Goal: Task Accomplishment & Management: Manage account settings

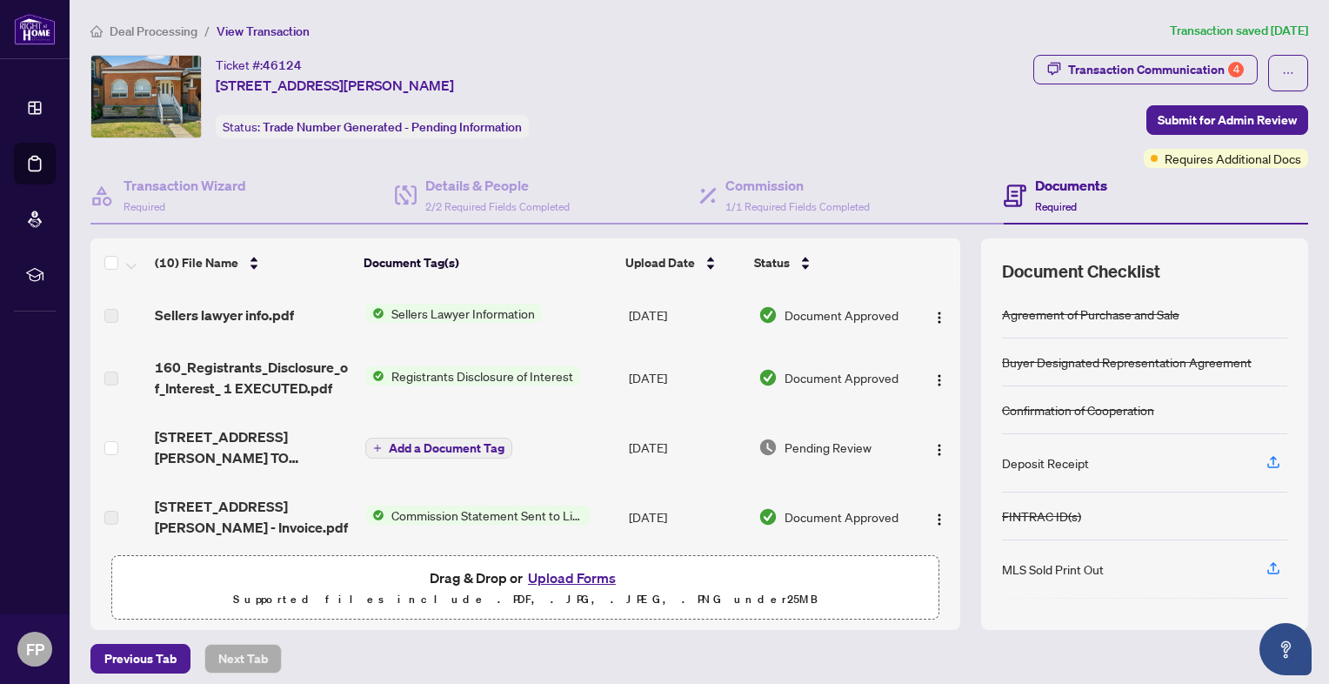
scroll to position [204, 0]
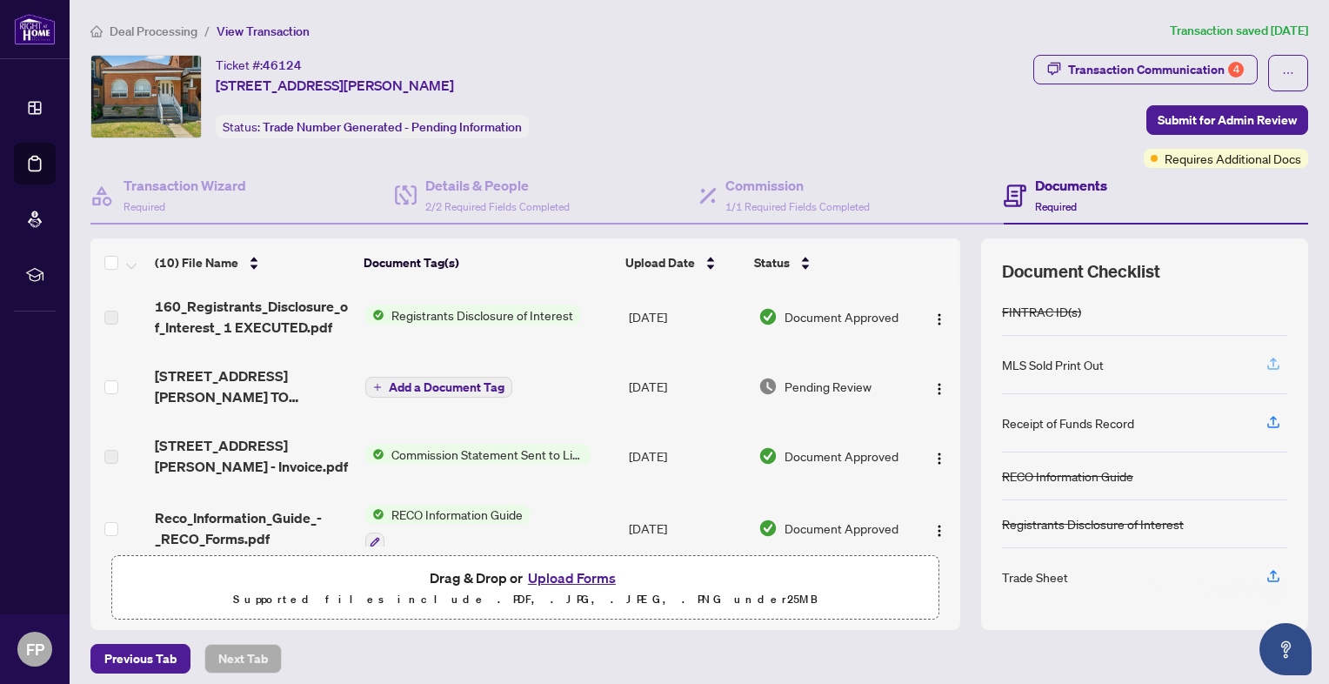
click at [1266, 363] on icon "button" at bounding box center [1274, 364] width 16 height 16
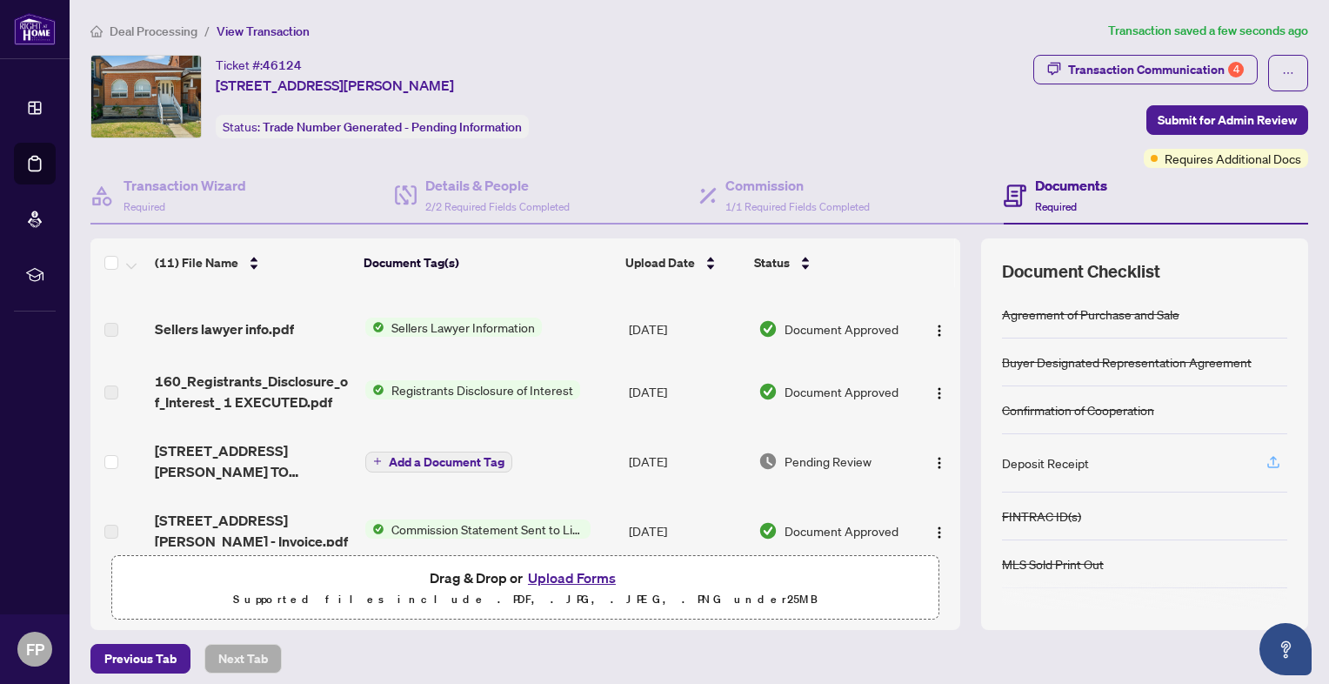
click at [1266, 458] on icon "button" at bounding box center [1274, 462] width 16 height 16
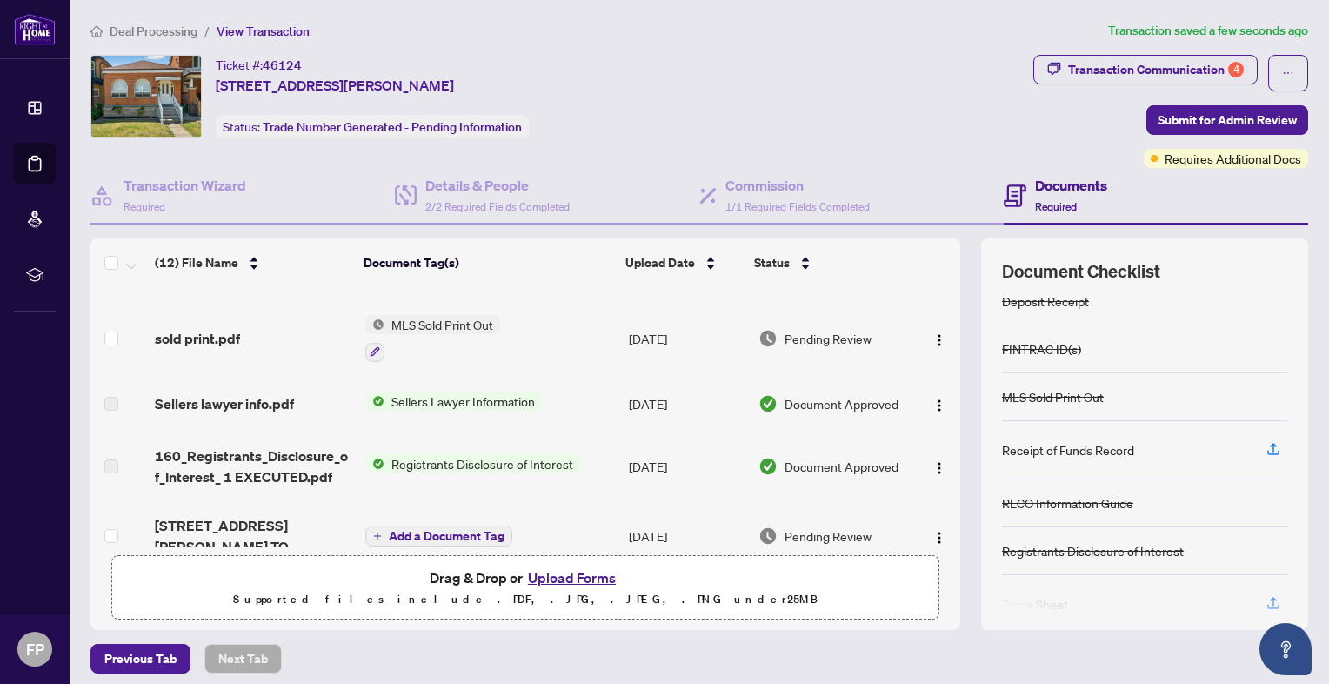
scroll to position [164, 0]
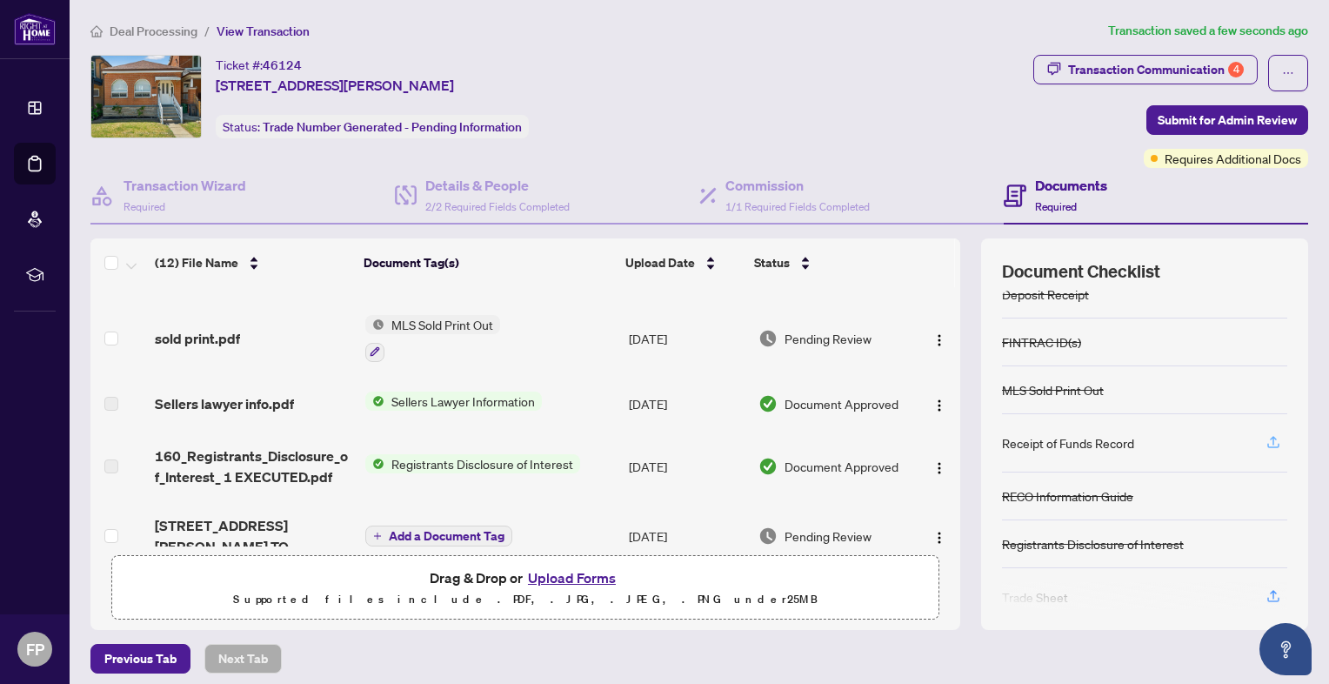
click at [1266, 435] on icon "button" at bounding box center [1274, 442] width 16 height 16
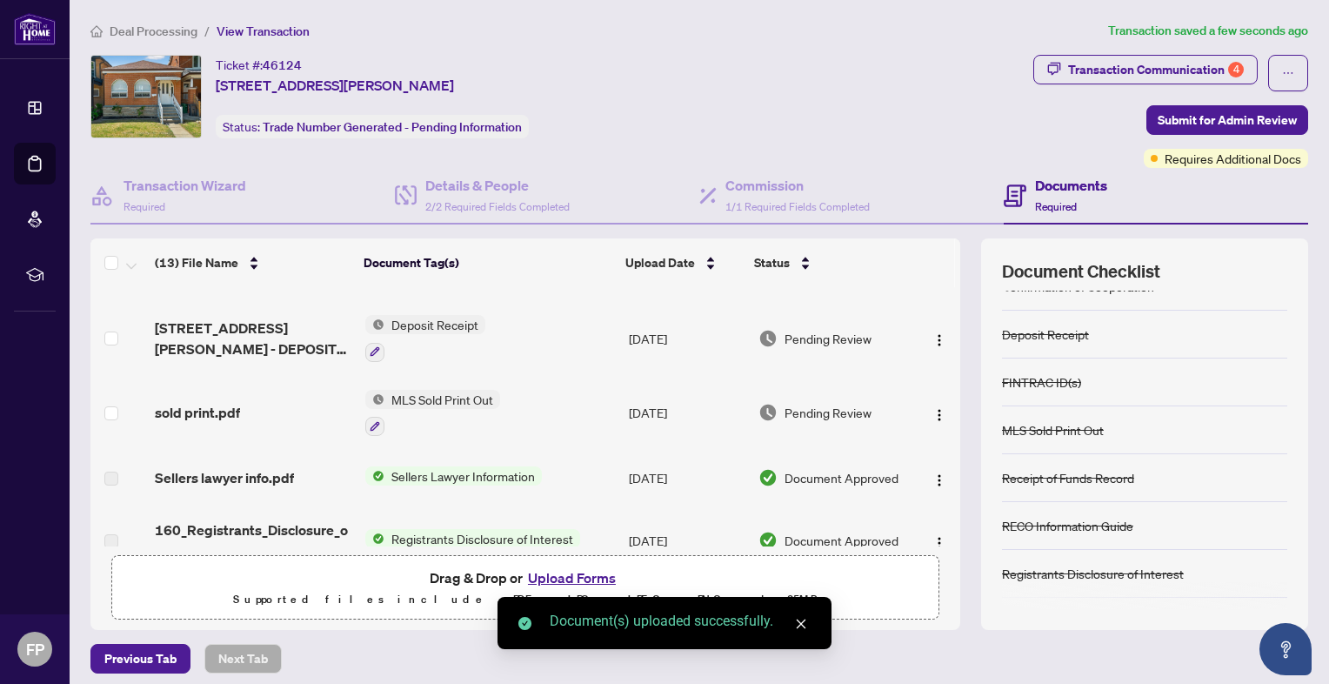
scroll to position [174, 0]
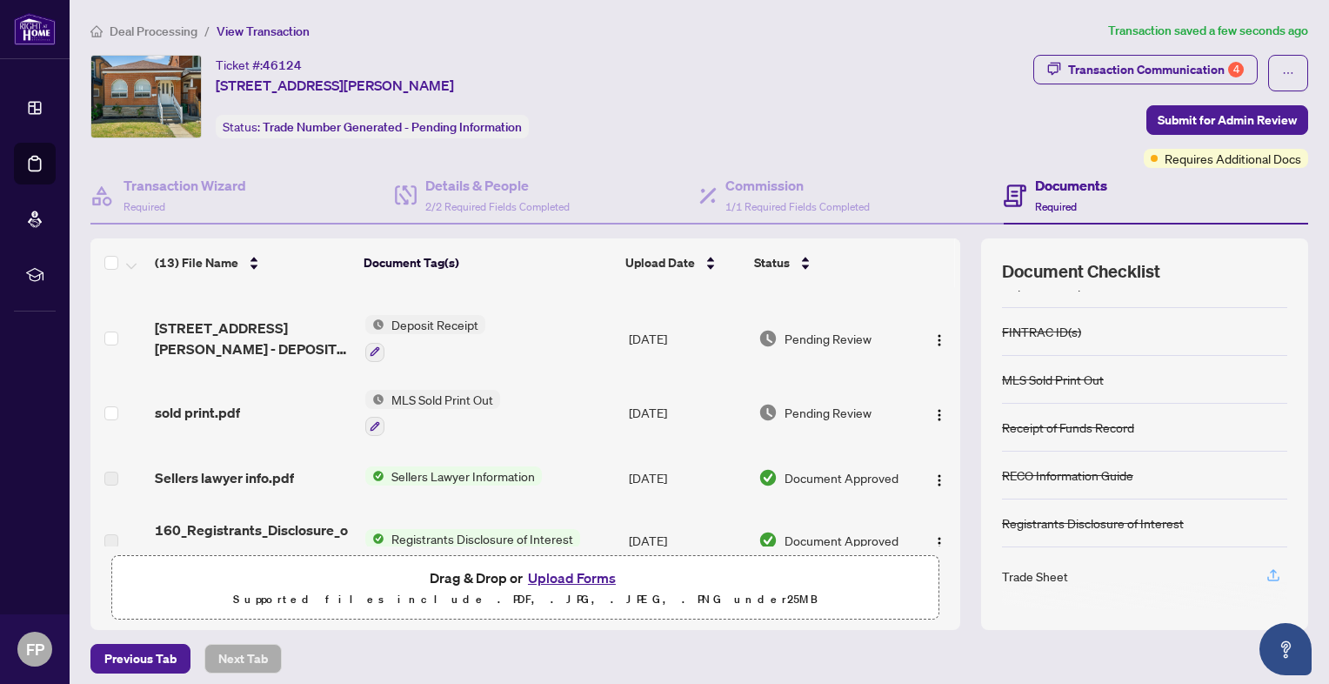
click at [1266, 571] on icon "button" at bounding box center [1274, 575] width 16 height 16
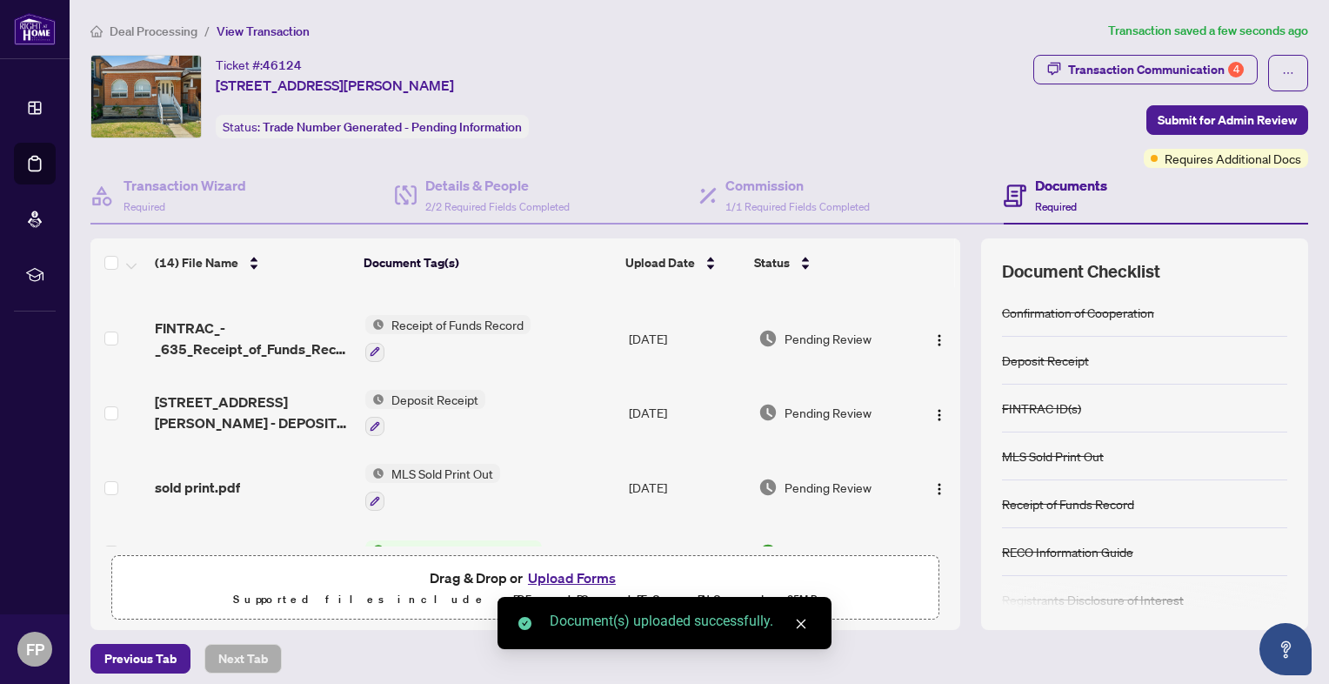
scroll to position [164, 0]
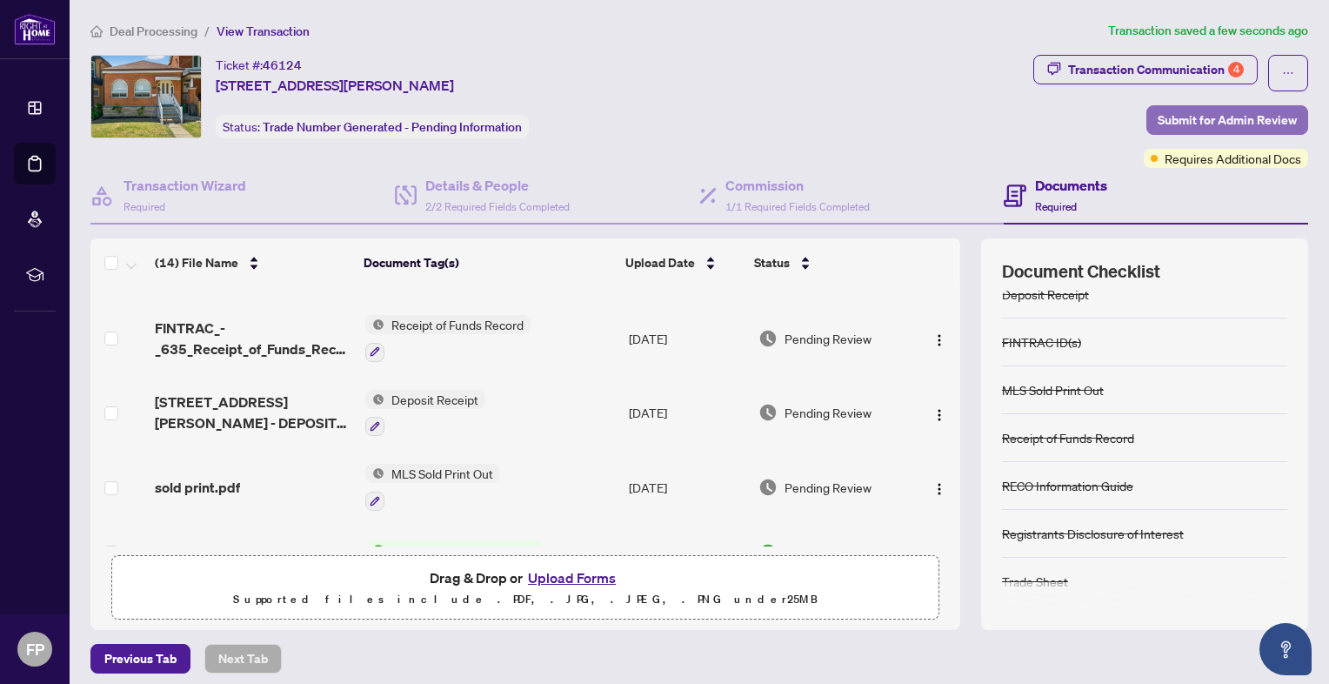
click at [1219, 119] on span "Submit for Admin Review" at bounding box center [1227, 120] width 139 height 28
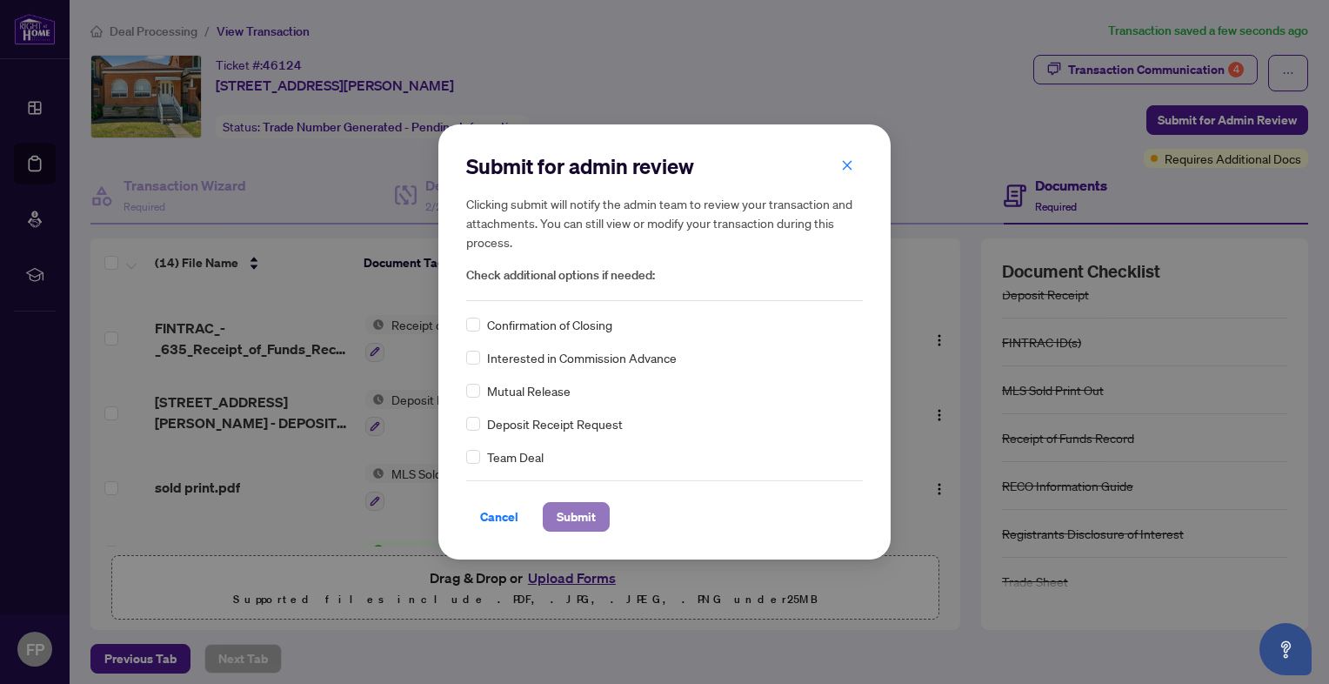
click at [585, 517] on span "Submit" at bounding box center [576, 517] width 39 height 28
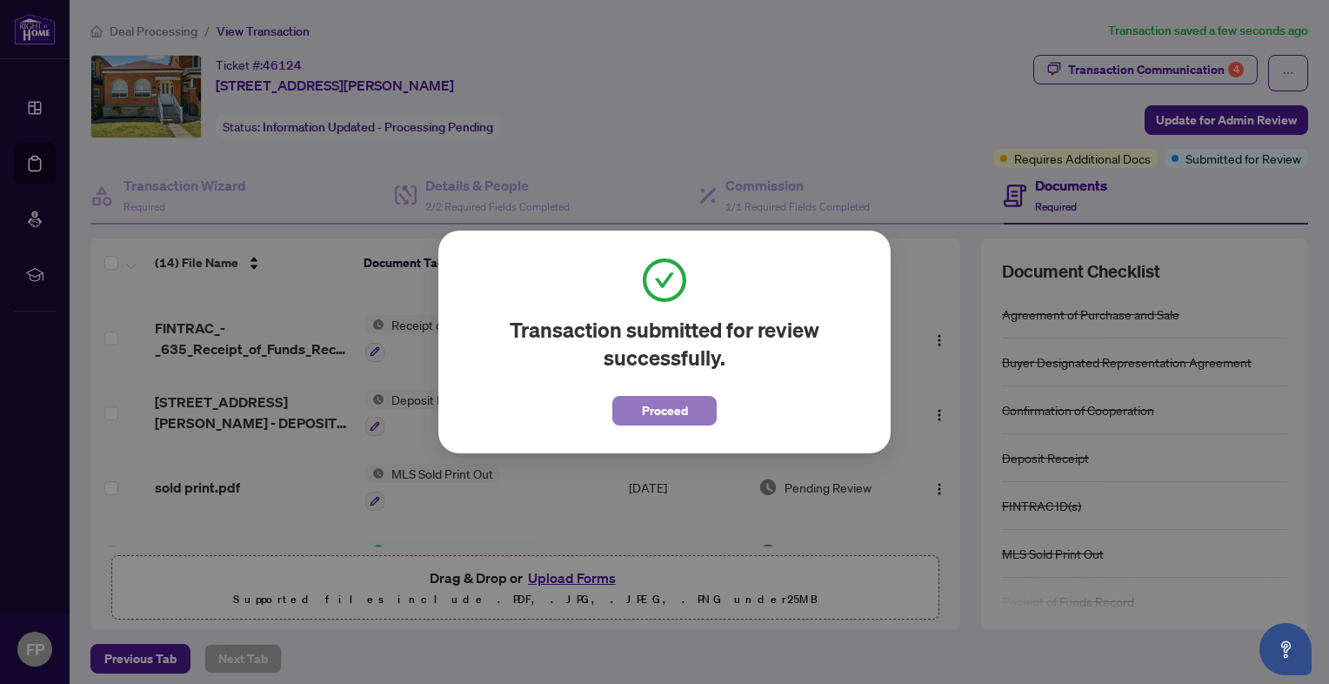
click at [676, 404] on span "Proceed" at bounding box center [665, 411] width 46 height 28
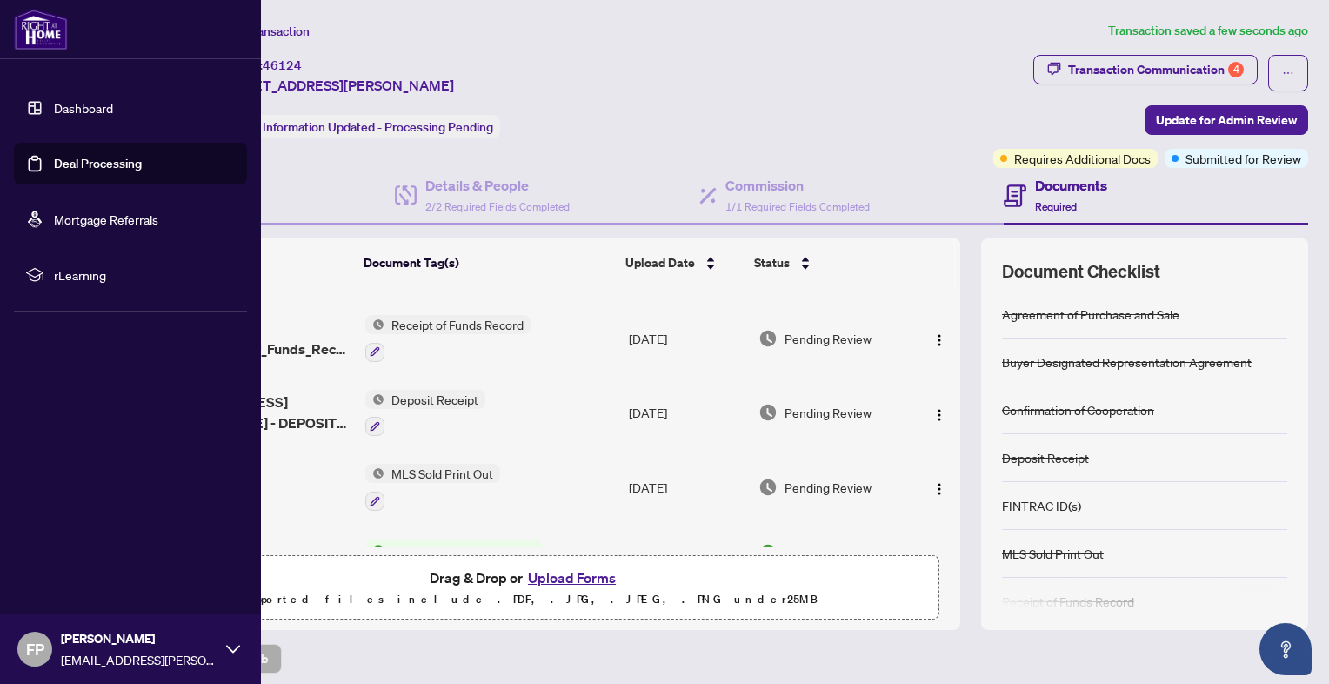
click at [97, 101] on link "Dashboard" at bounding box center [83, 108] width 59 height 16
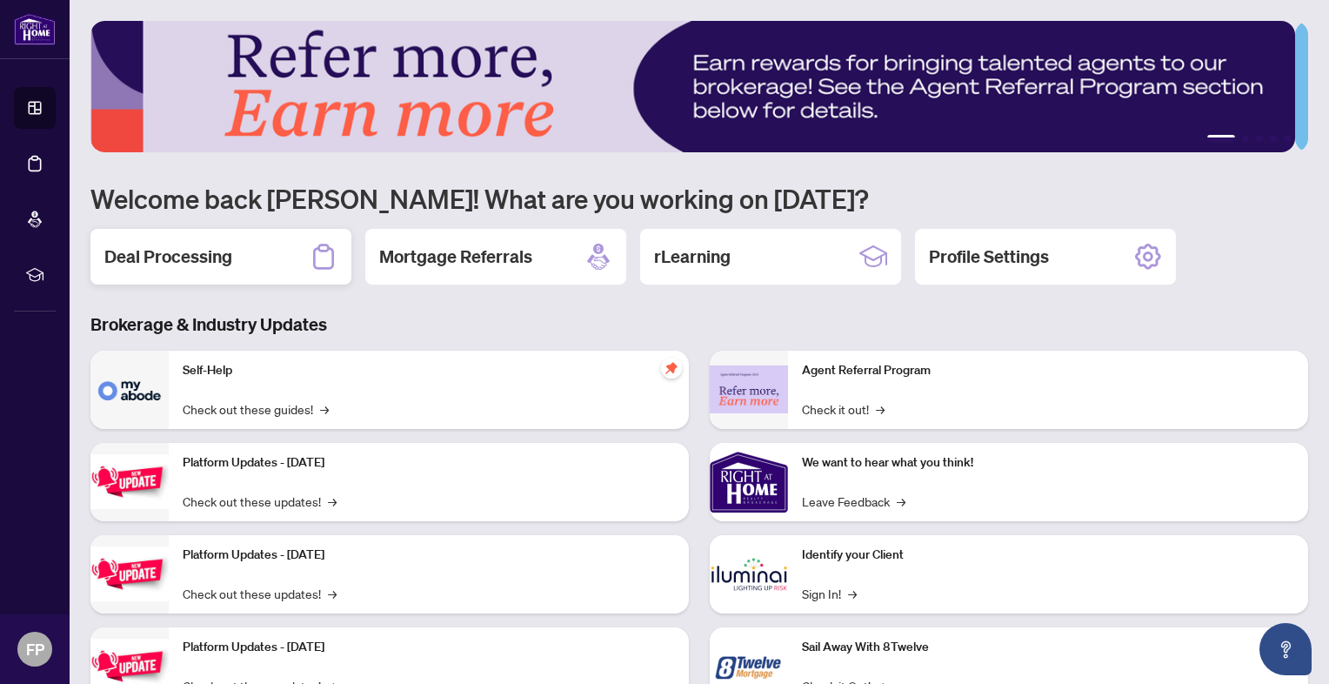
click at [213, 263] on h2 "Deal Processing" at bounding box center [168, 256] width 128 height 24
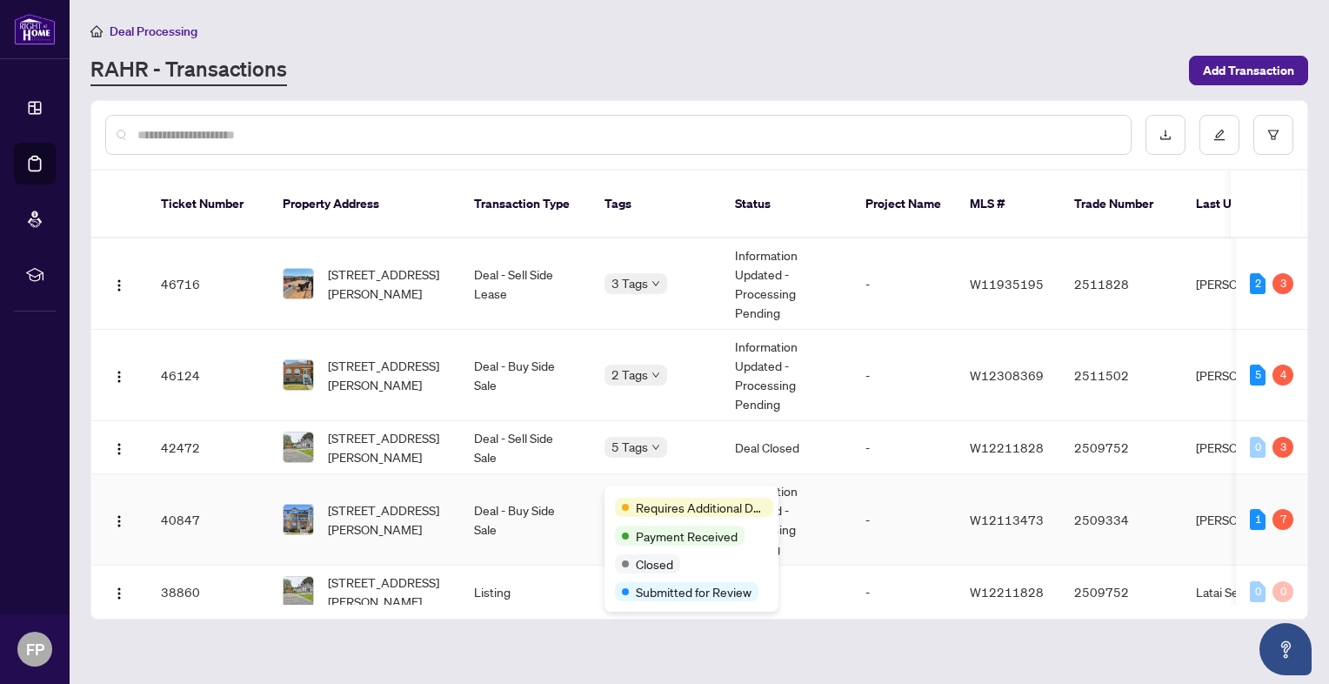
click at [658, 494] on div "Requires Additional Docs Payment Received Closed Submitted for Review" at bounding box center [691, 548] width 174 height 126
click at [690, 507] on span "Requires Additional Docs" at bounding box center [701, 507] width 130 height 19
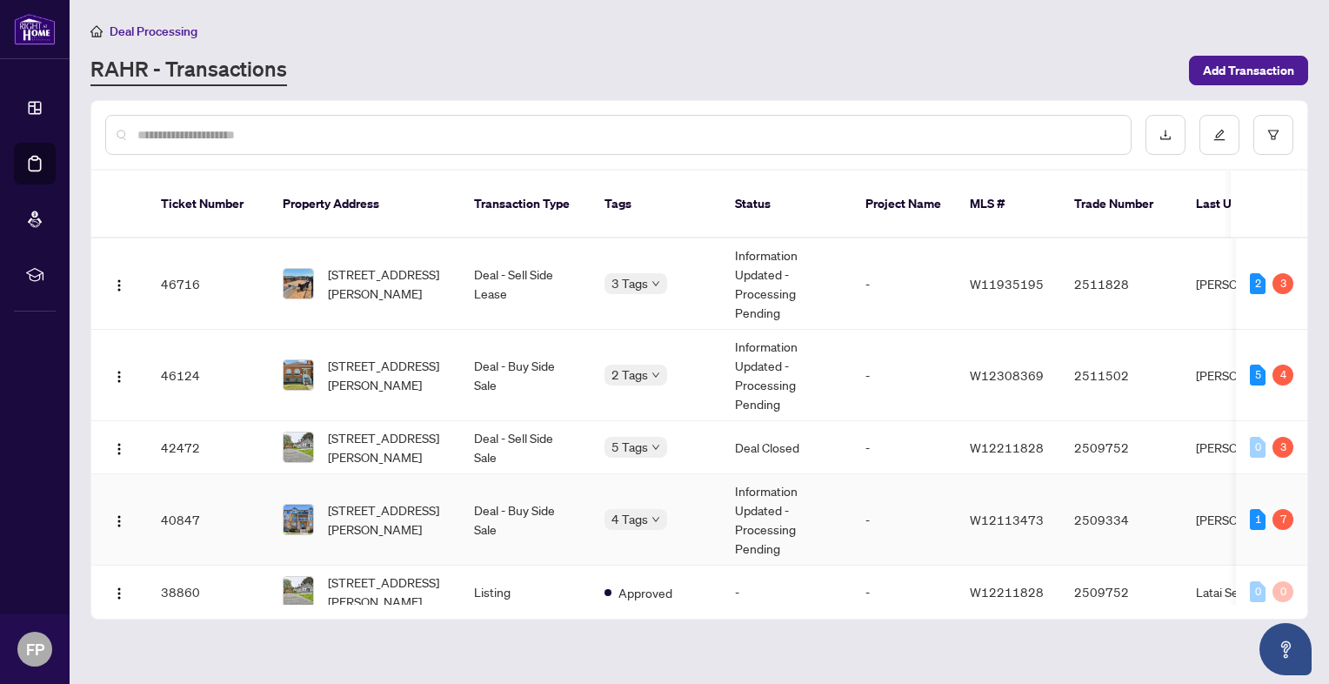
click at [971, 484] on td "W12113473" at bounding box center [1008, 519] width 104 height 91
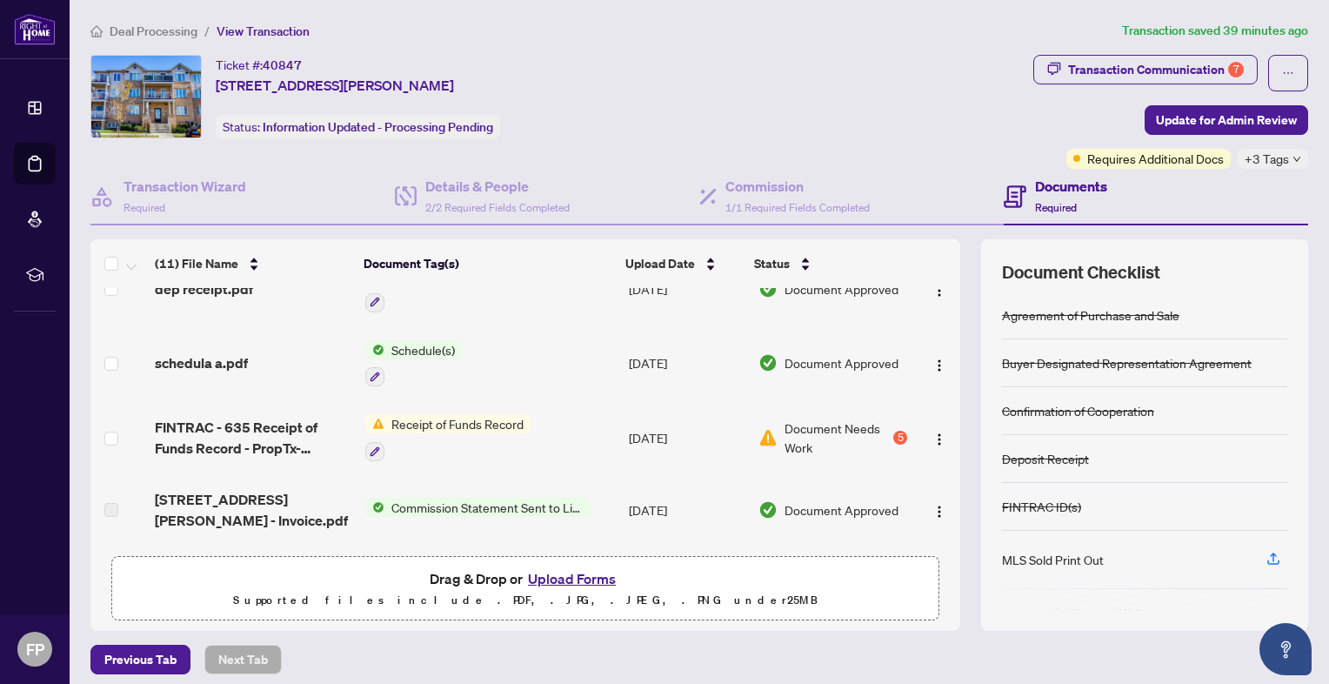
scroll to position [139, 0]
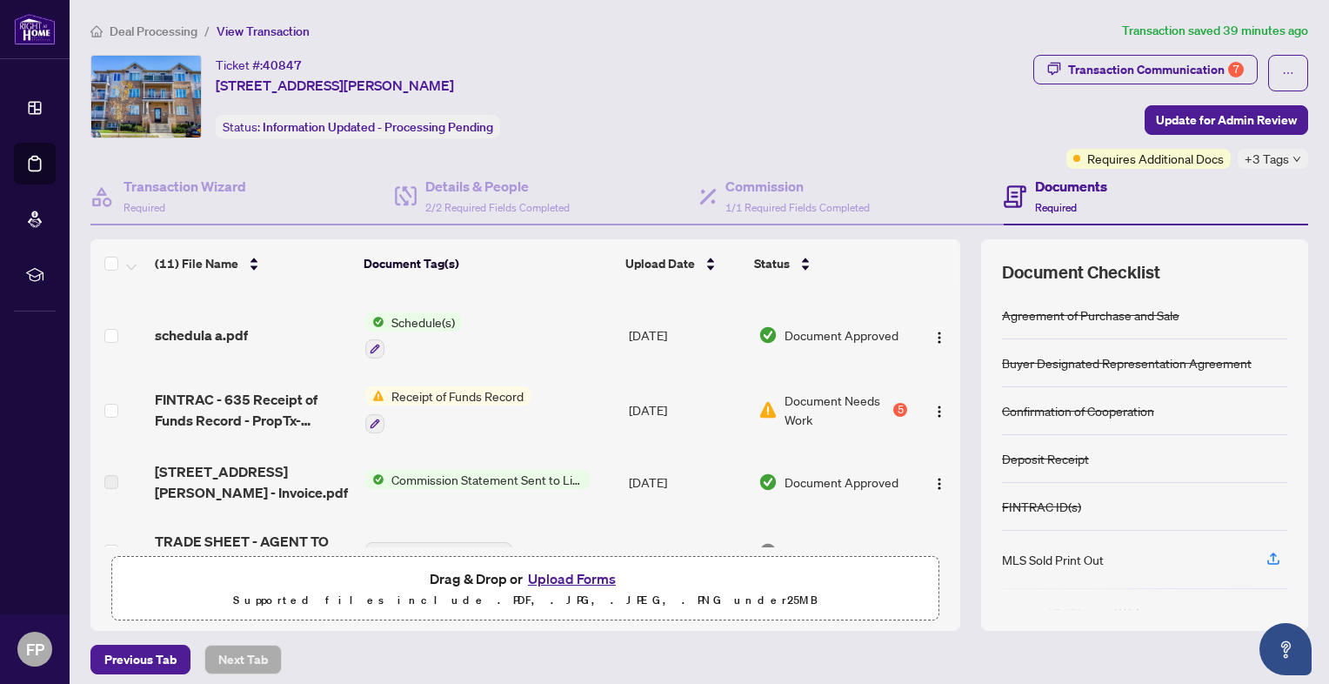
click at [818, 397] on span "Document Needs Work" at bounding box center [837, 410] width 105 height 38
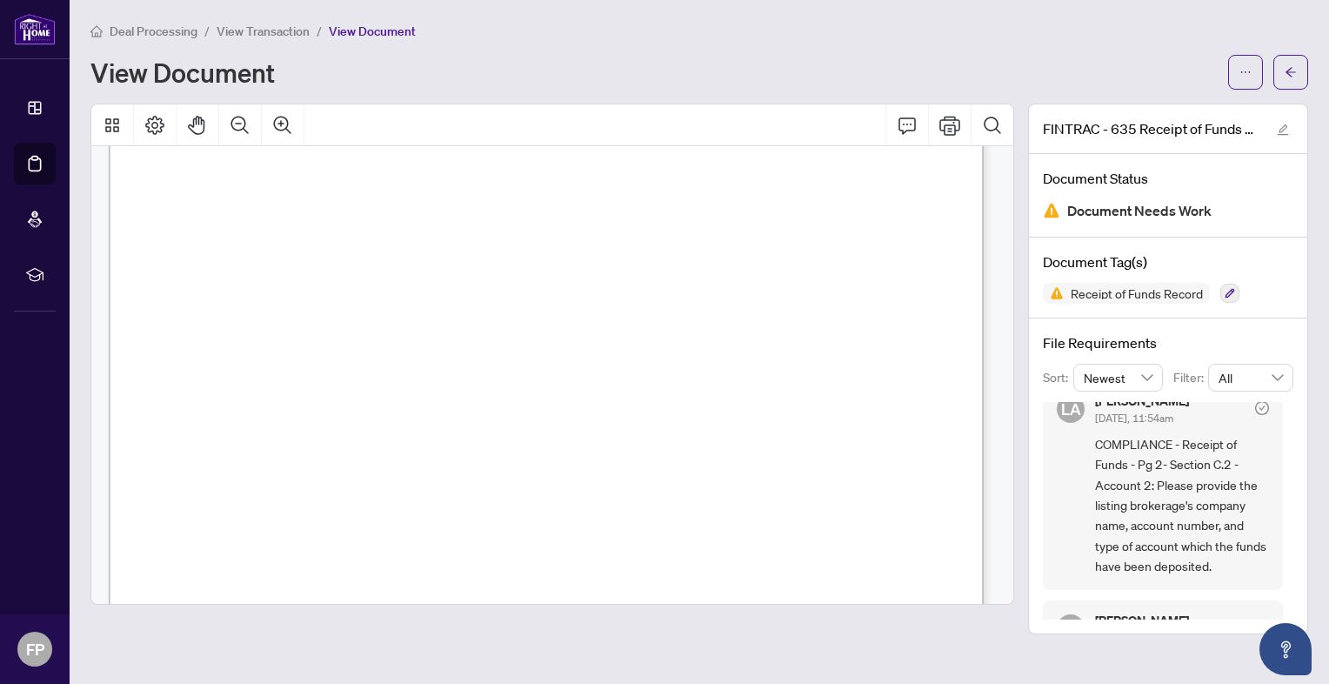
scroll to position [23, 0]
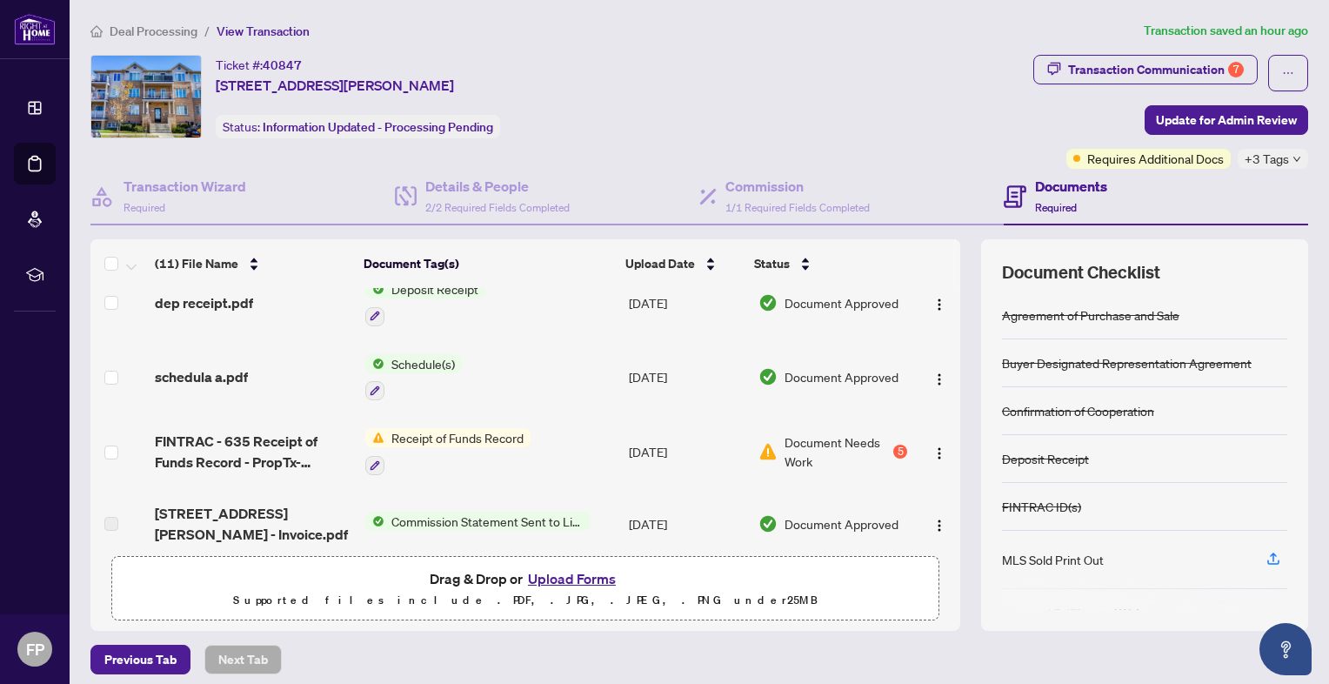
scroll to position [104, 0]
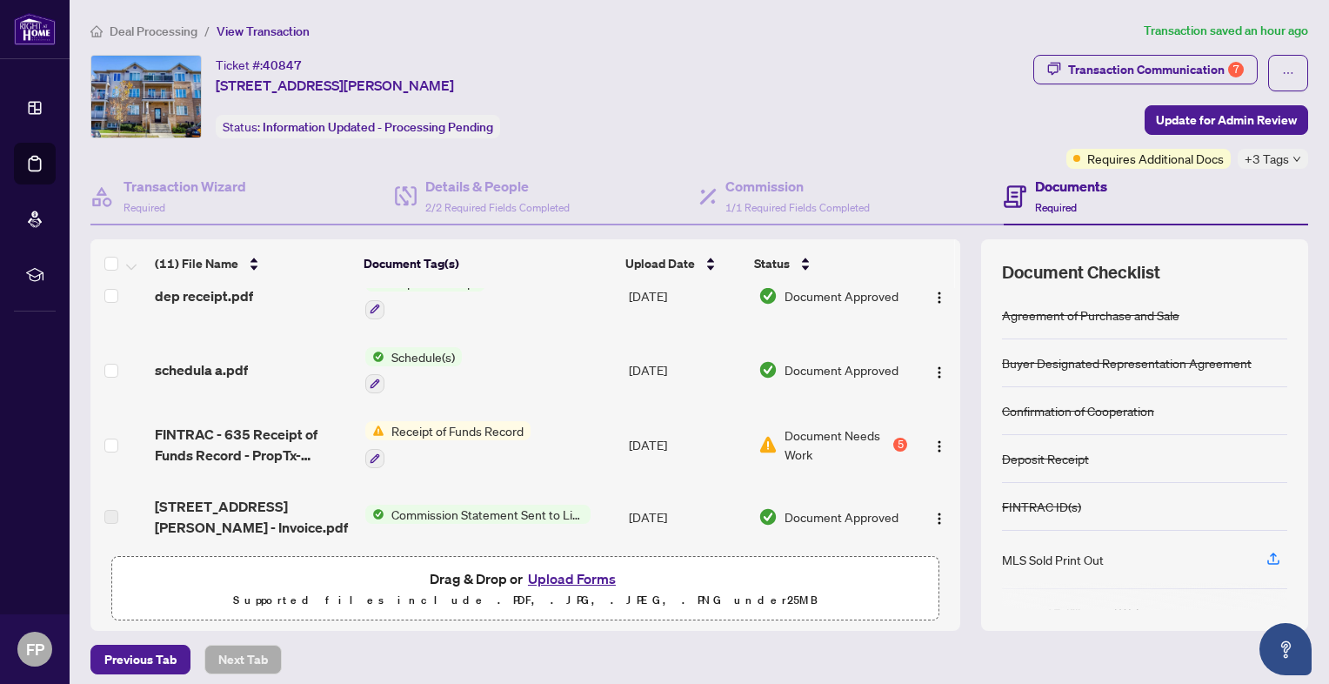
click at [642, 437] on td "[DATE]" at bounding box center [687, 444] width 130 height 75
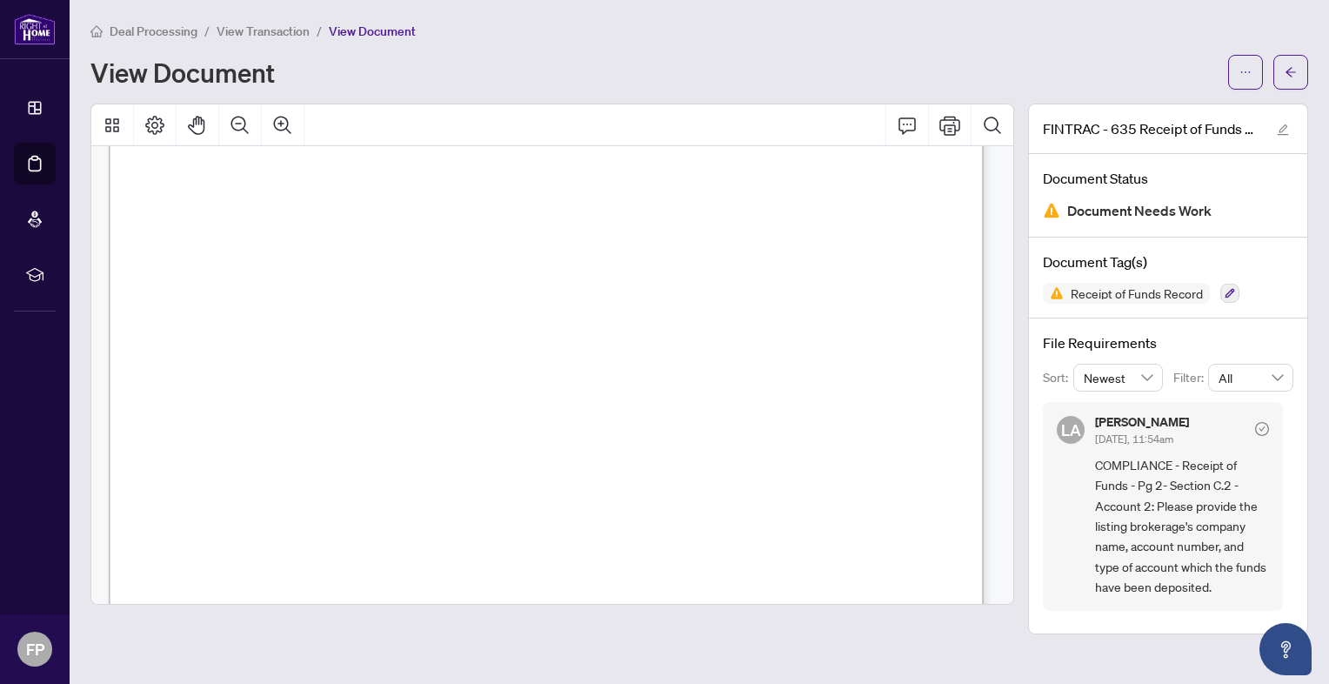
scroll to position [232, 0]
click at [1242, 68] on icon "ellipsis" at bounding box center [1245, 72] width 12 height 12
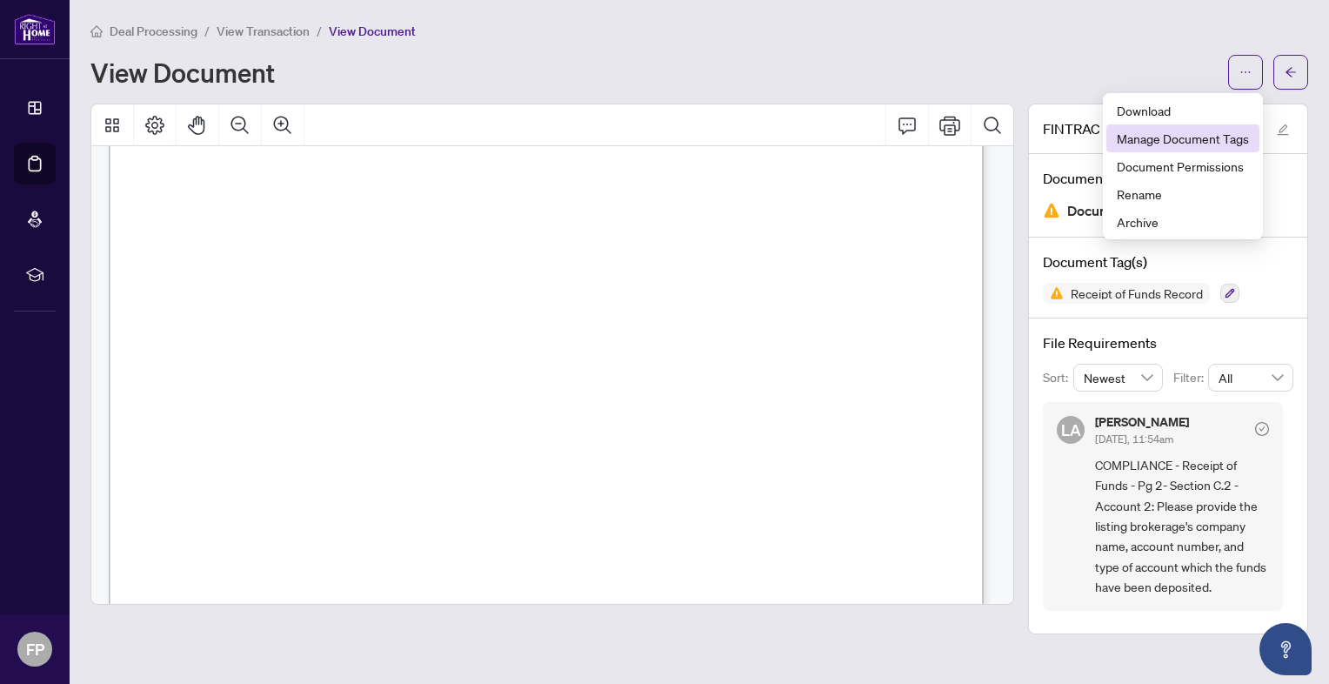
click at [1193, 137] on span "Manage Document Tags" at bounding box center [1183, 138] width 132 height 19
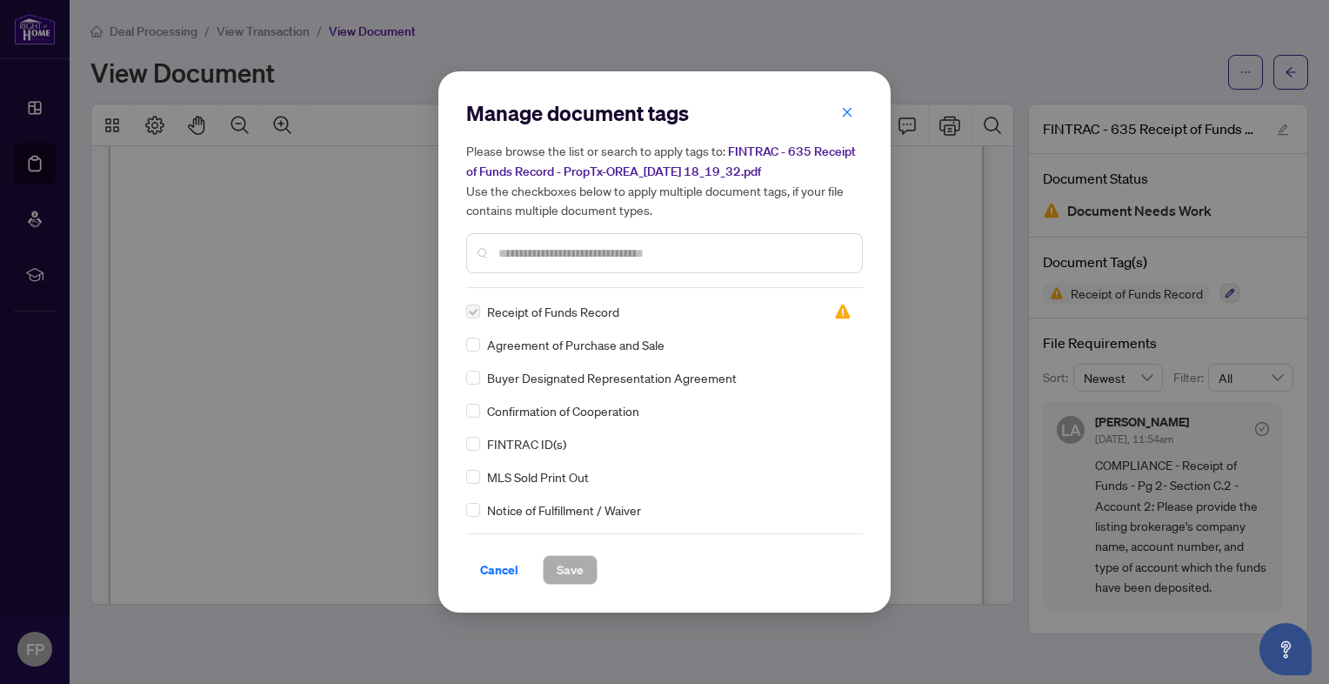
click at [586, 315] on span "Receipt of Funds Record" at bounding box center [553, 311] width 132 height 19
click at [852, 119] on span "button" at bounding box center [847, 112] width 12 height 28
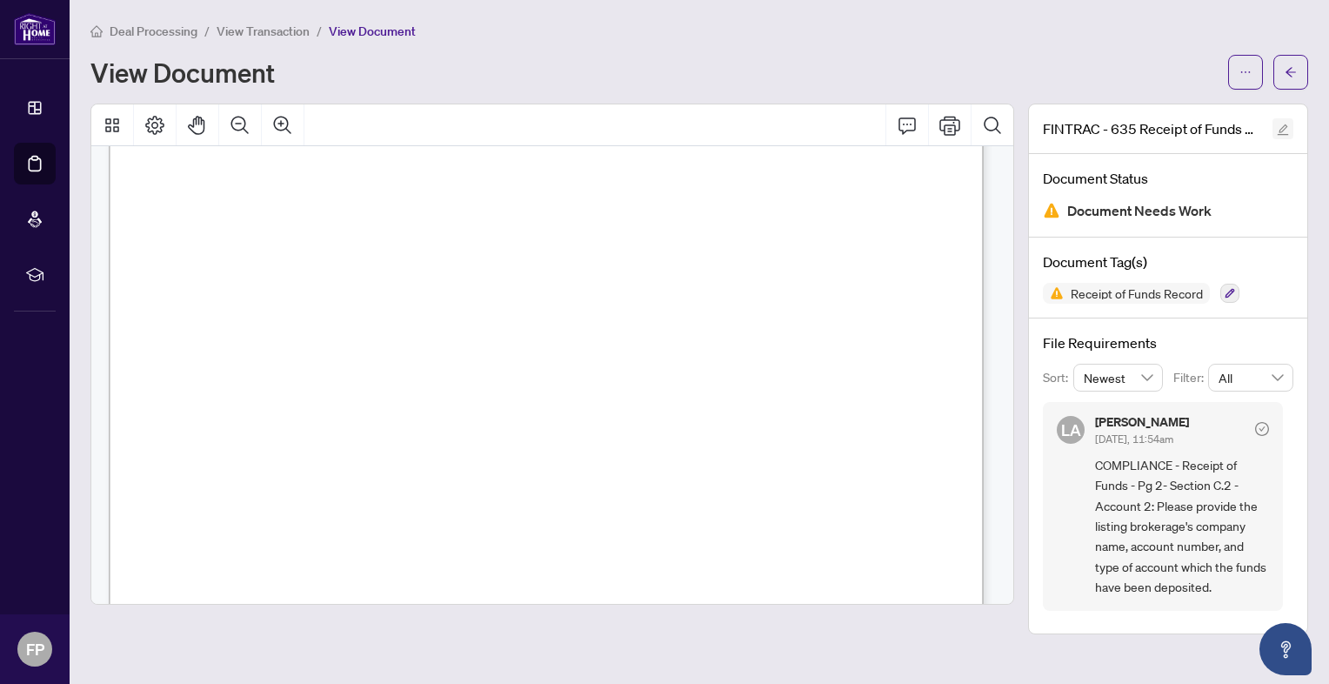
click at [1283, 128] on icon "edit" at bounding box center [1283, 130] width 12 height 12
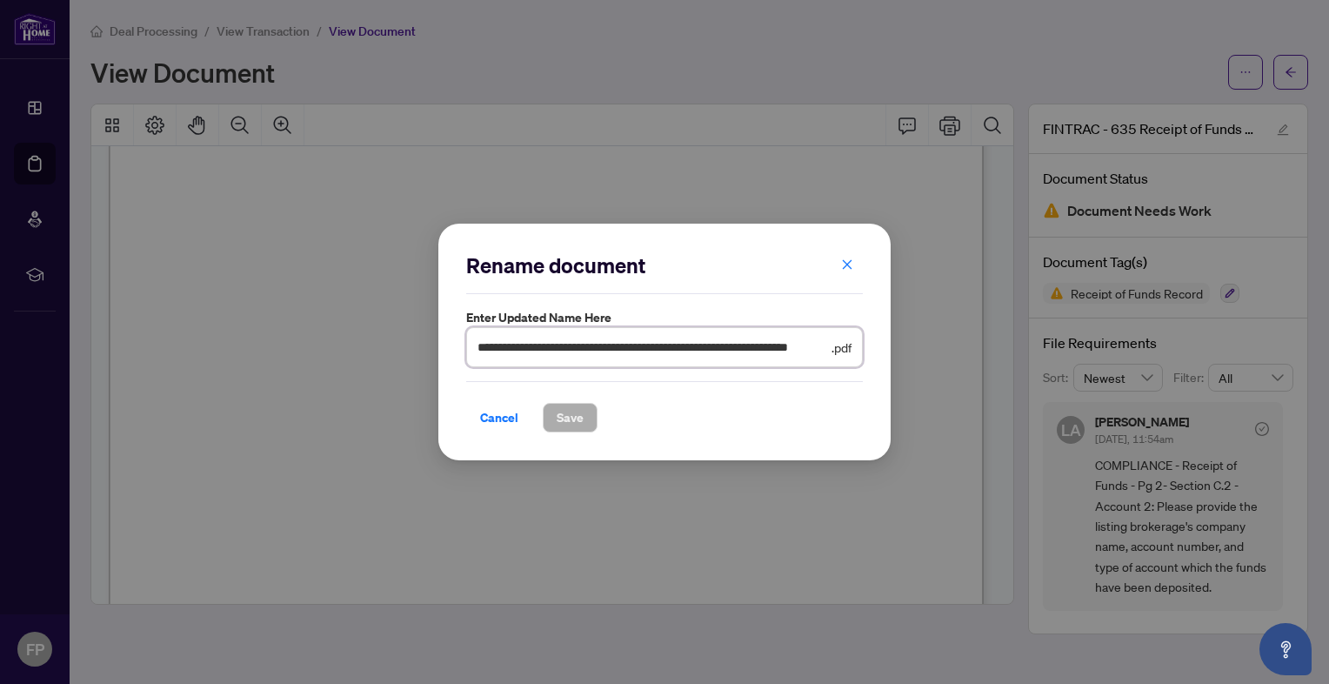
click at [823, 350] on input "**********" at bounding box center [653, 346] width 351 height 19
click at [487, 423] on span "Cancel" at bounding box center [499, 418] width 38 height 28
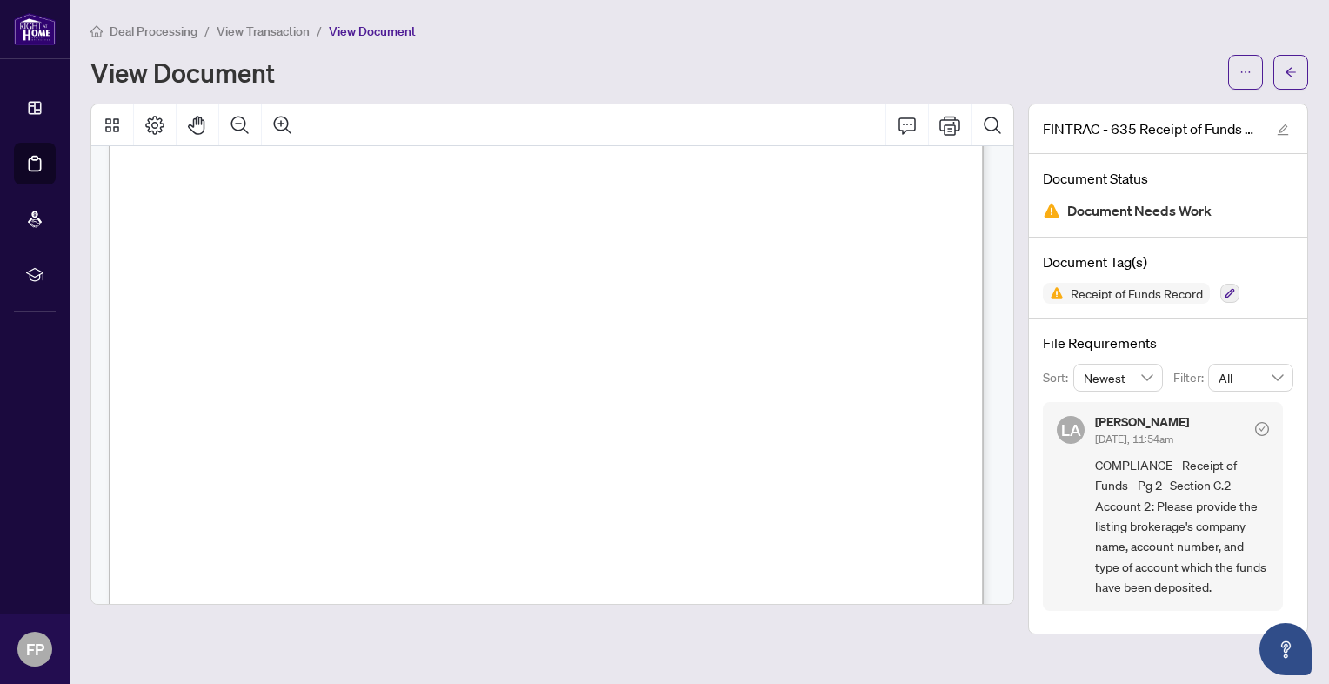
scroll to position [1258, 0]
click at [417, 342] on span "27947000652" at bounding box center [374, 349] width 83 height 14
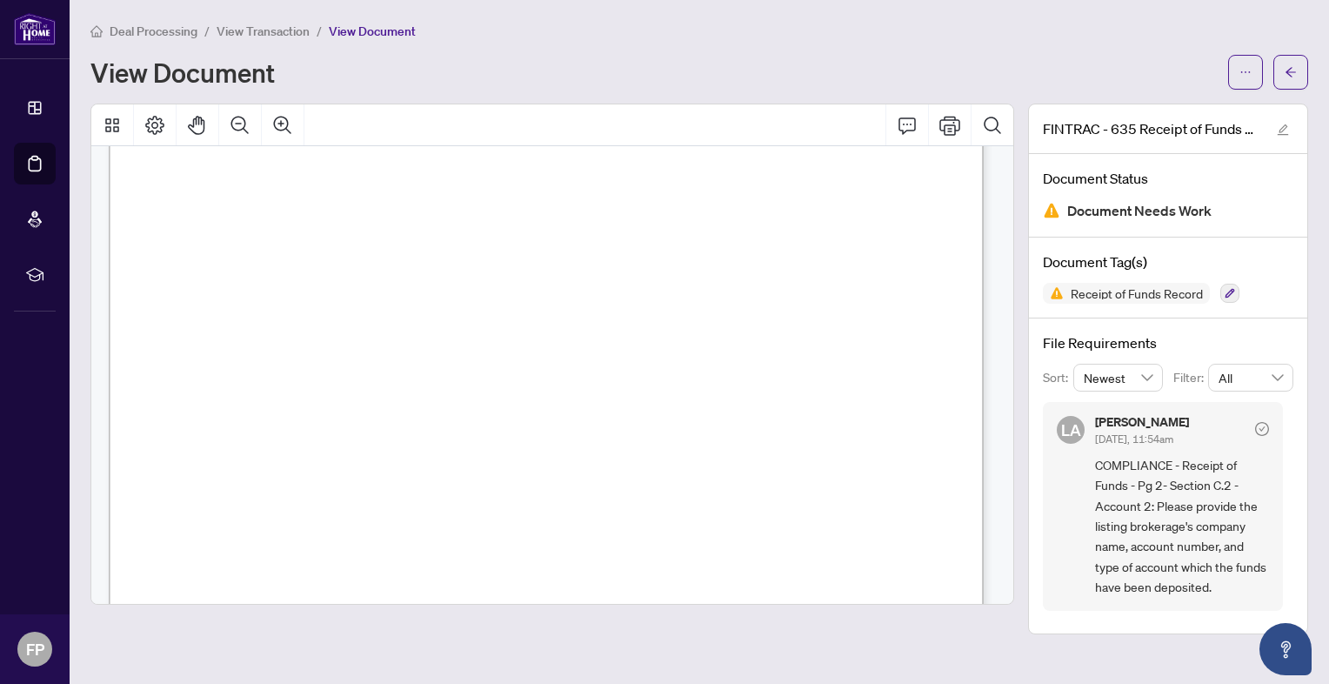
click at [417, 342] on span "27947000652" at bounding box center [374, 349] width 83 height 14
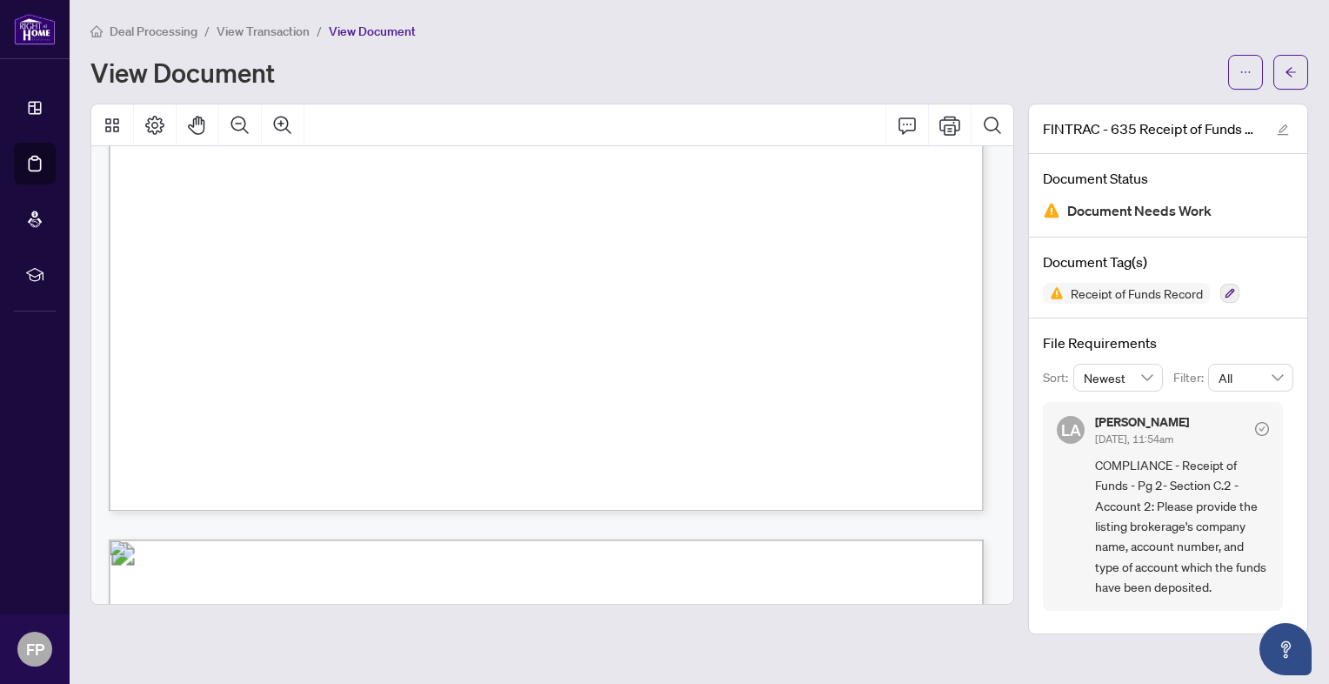
scroll to position [779, 0]
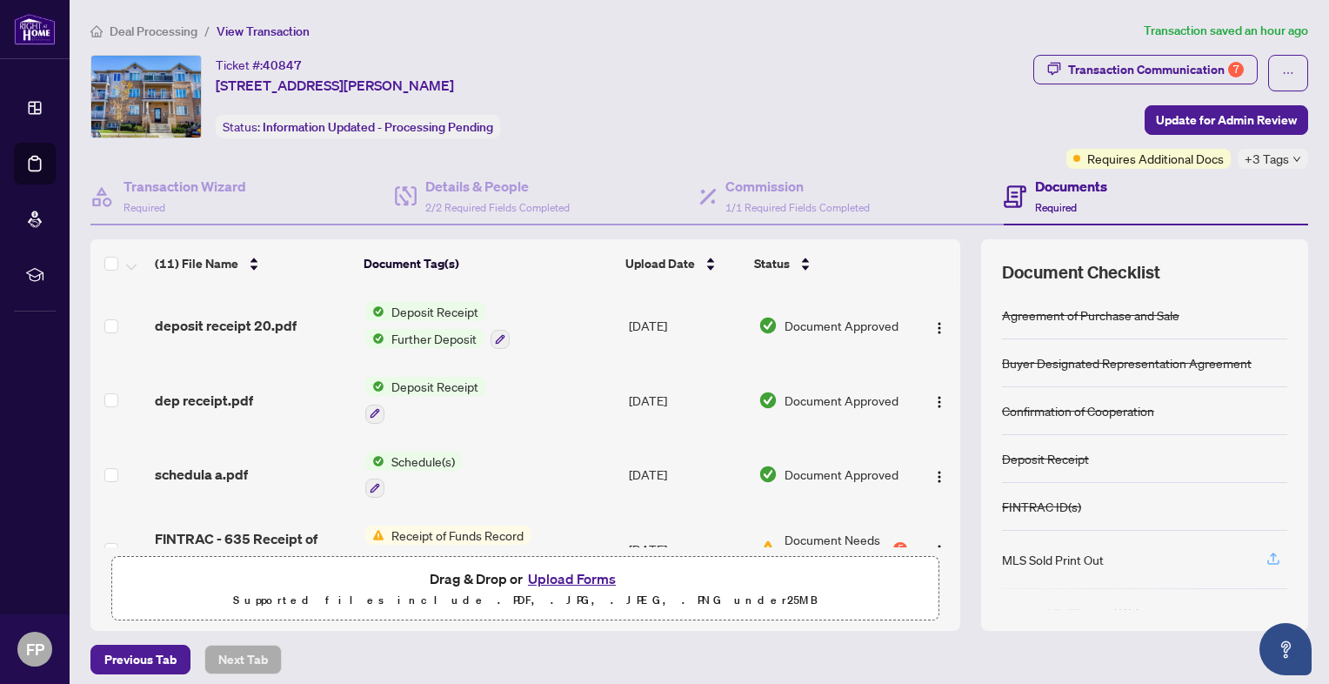
click at [1266, 554] on icon "button" at bounding box center [1274, 559] width 16 height 16
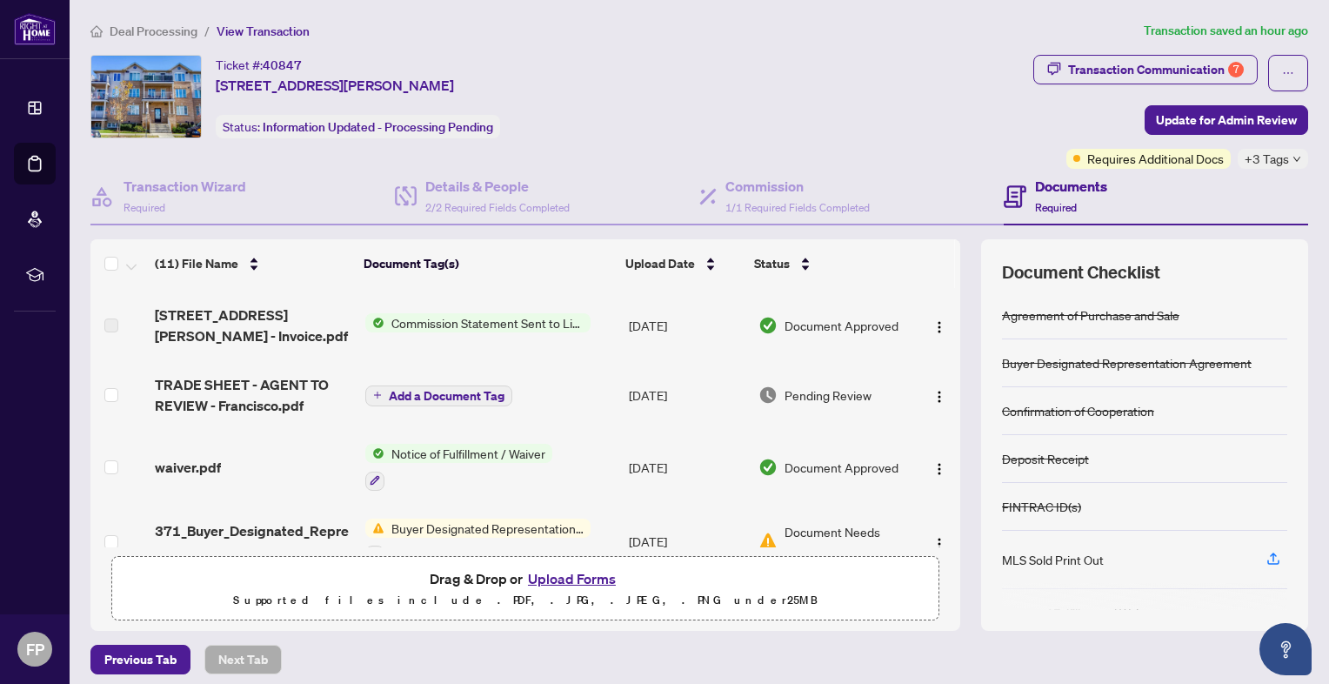
scroll to position [303, 0]
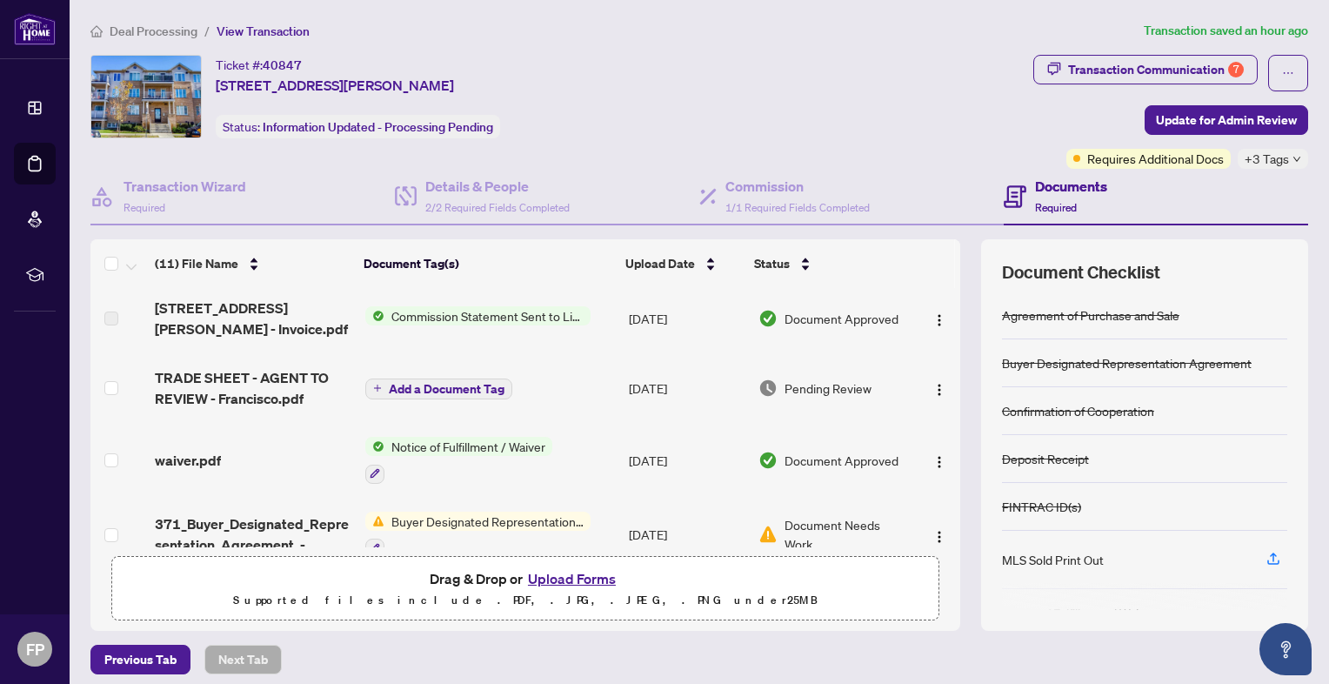
click at [667, 376] on td "[DATE]" at bounding box center [687, 388] width 130 height 70
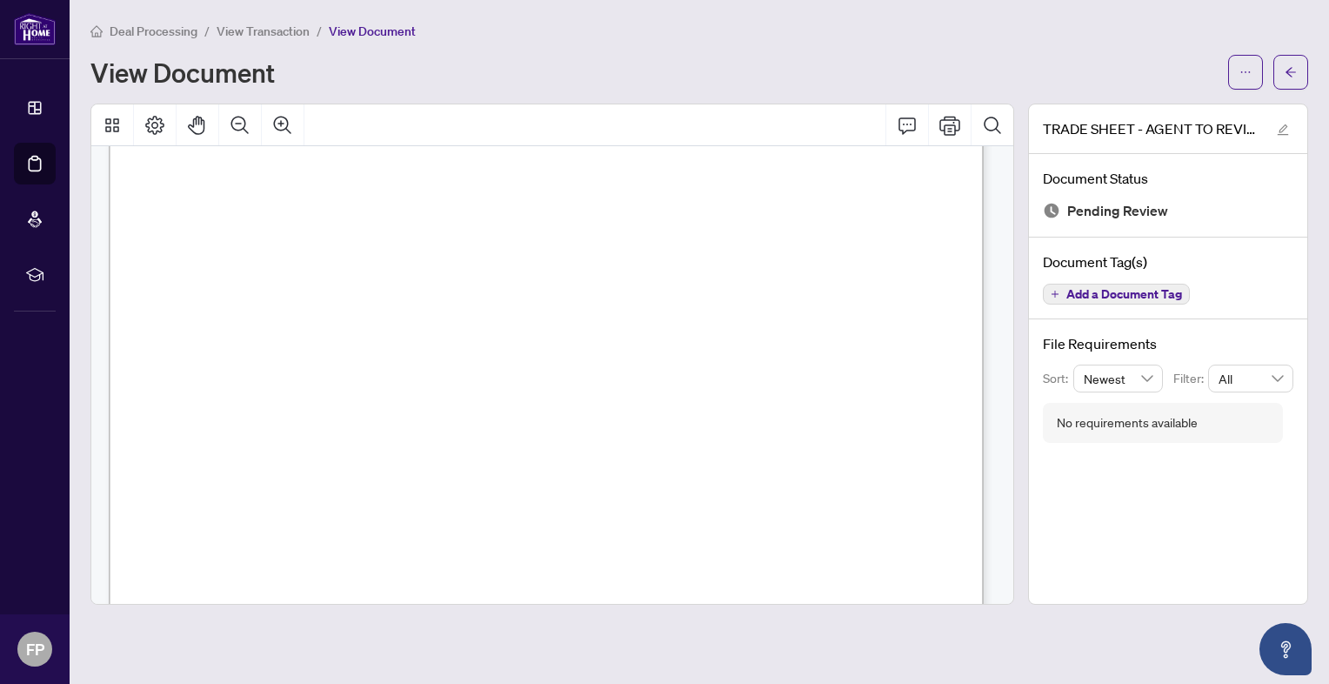
scroll to position [545, 0]
click at [950, 131] on icon "Print" at bounding box center [949, 125] width 21 height 21
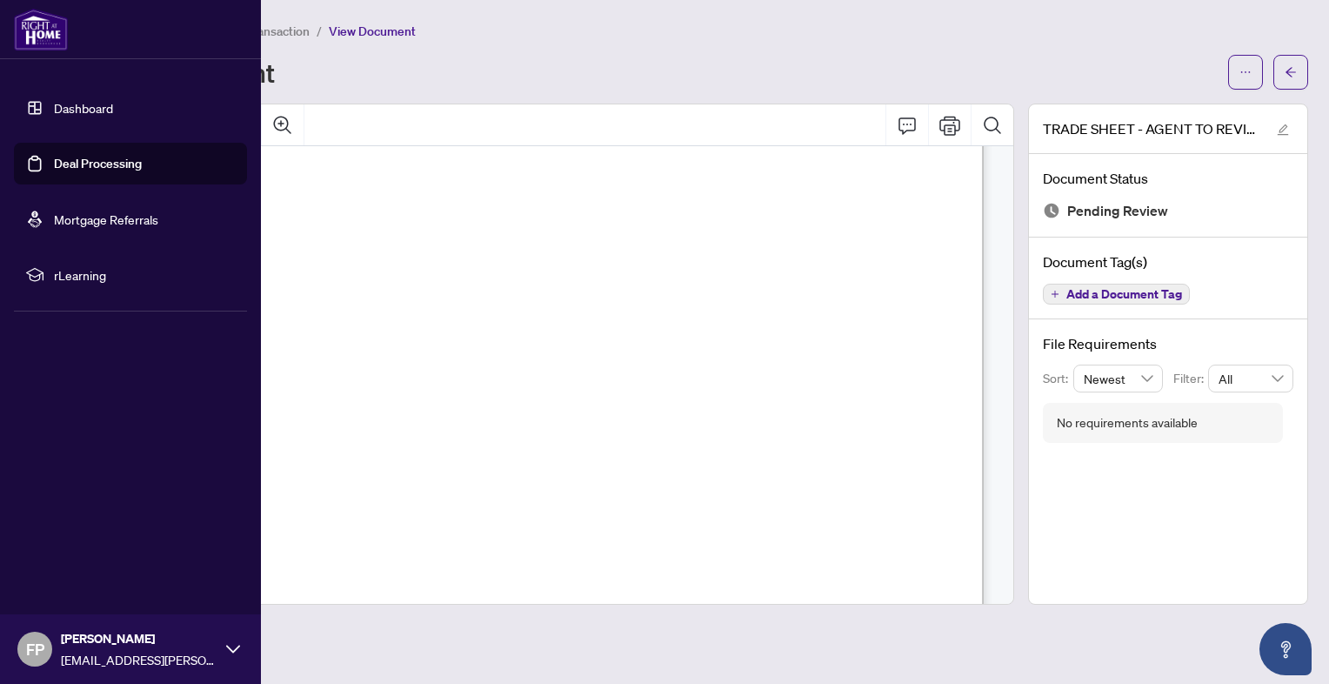
click at [63, 103] on link "Dashboard" at bounding box center [83, 108] width 59 height 16
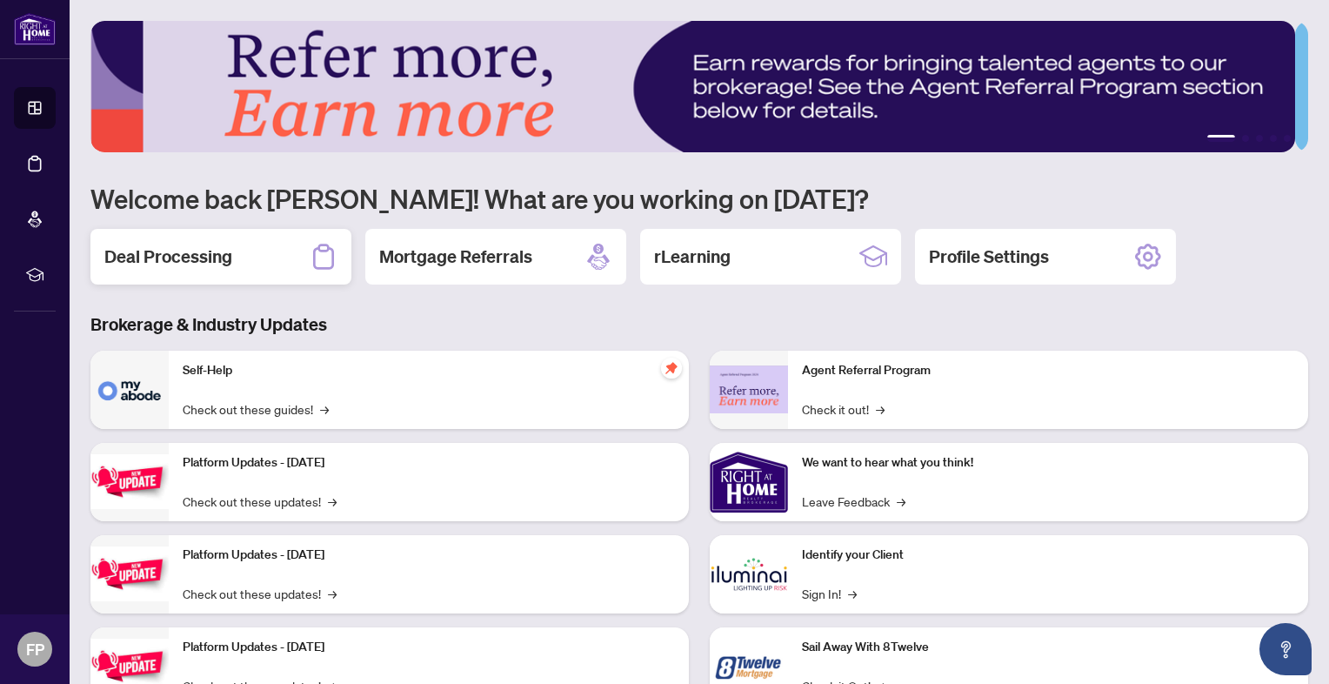
click at [250, 254] on div "Deal Processing" at bounding box center [220, 257] width 261 height 56
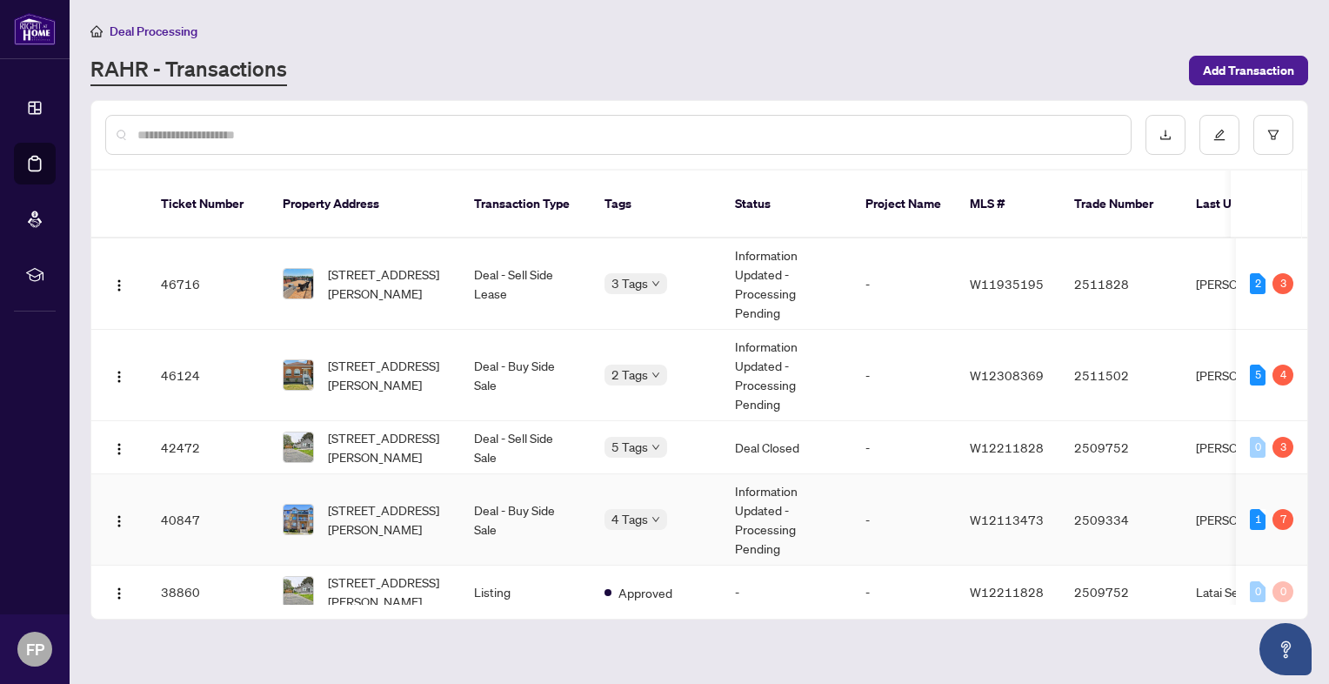
click at [758, 502] on td "Information Updated - Processing Pending" at bounding box center [786, 519] width 130 height 91
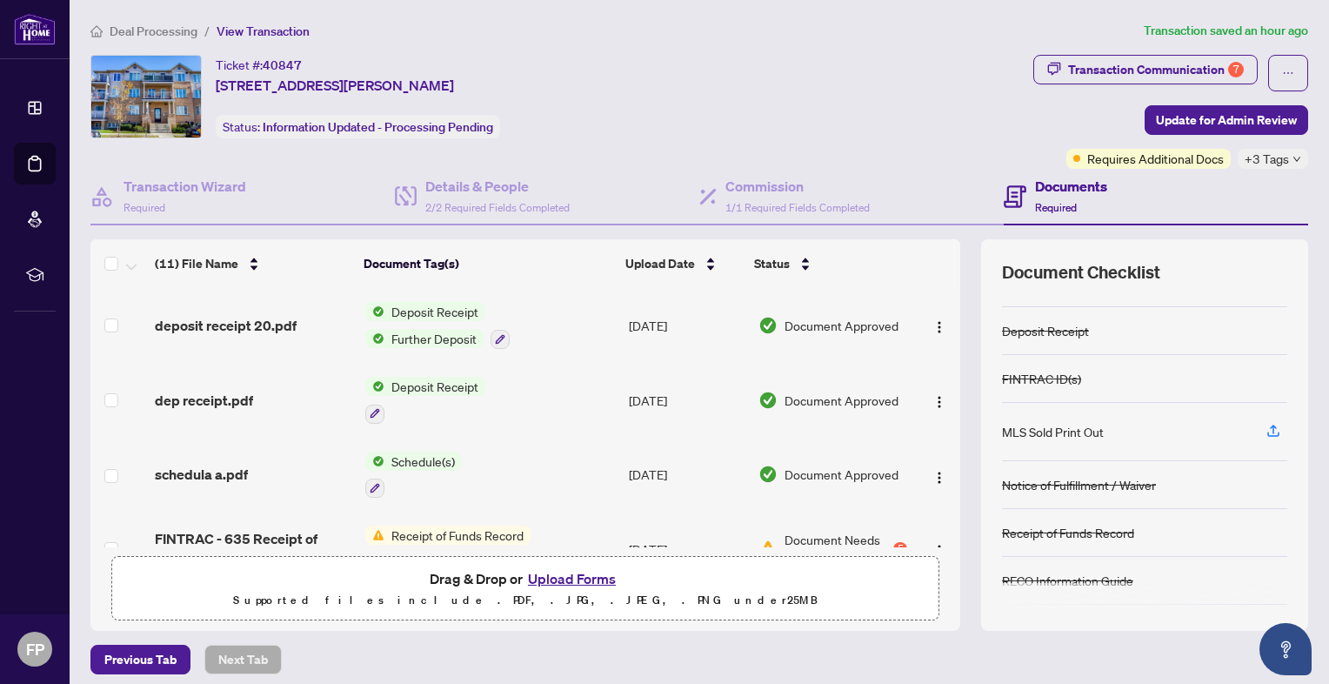
scroll to position [160, 0]
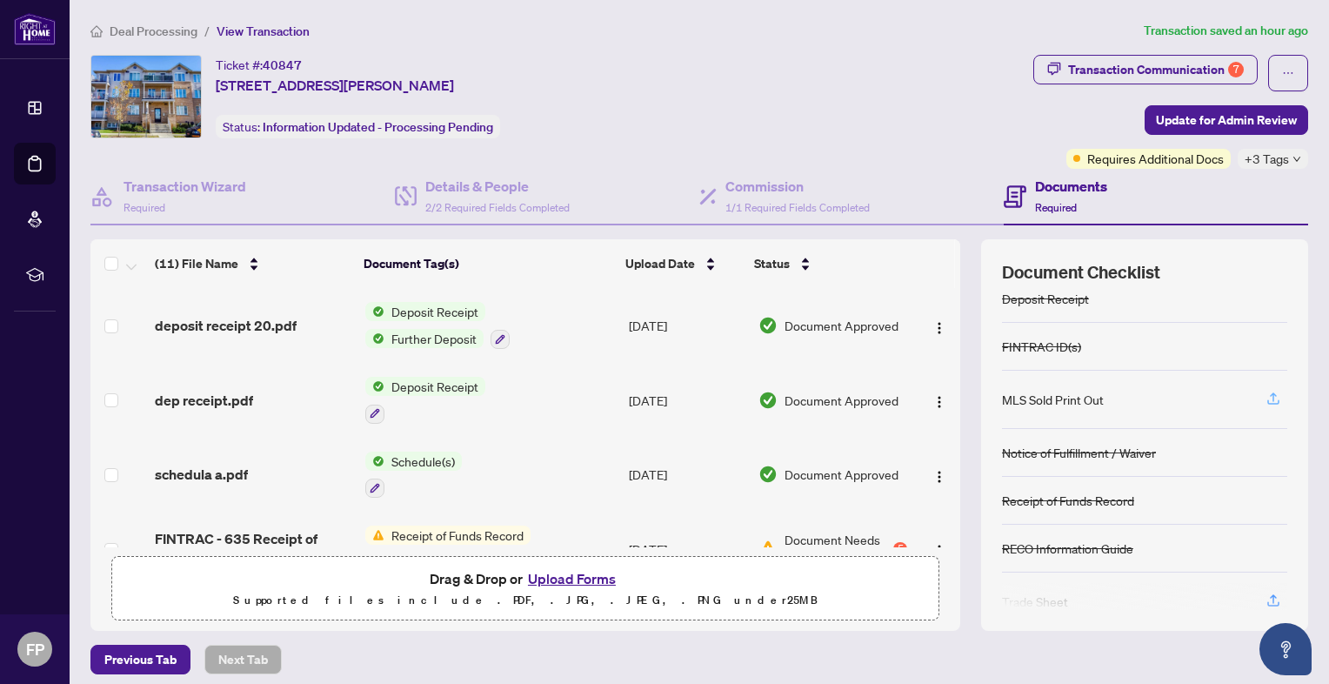
click at [1270, 397] on icon "button" at bounding box center [1273, 396] width 7 height 9
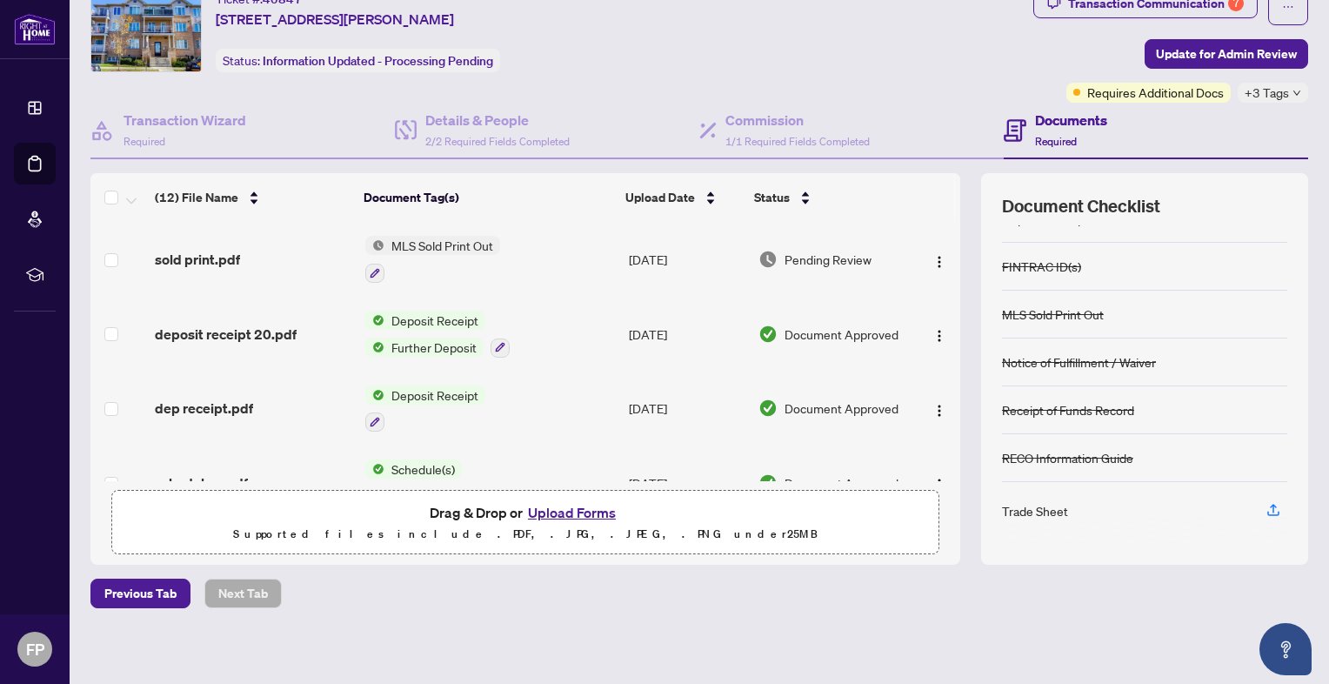
scroll to position [70, 0]
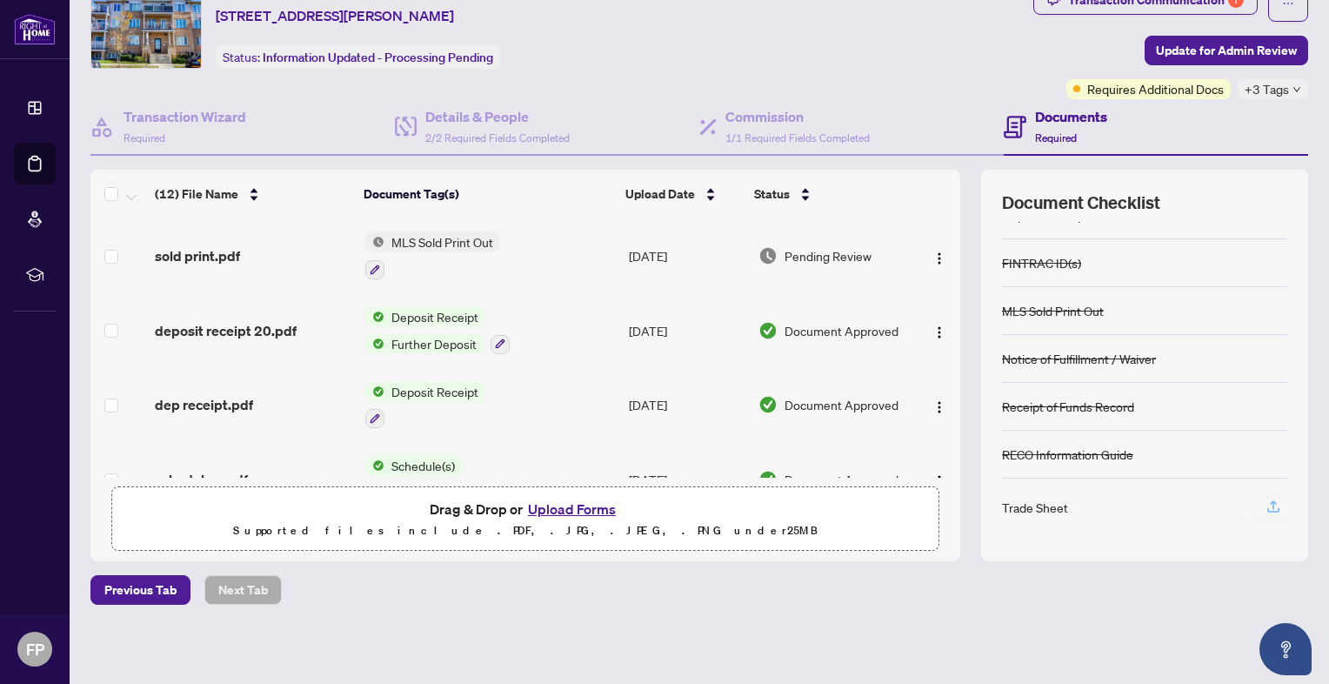
click at [1266, 504] on icon "button" at bounding box center [1274, 506] width 16 height 16
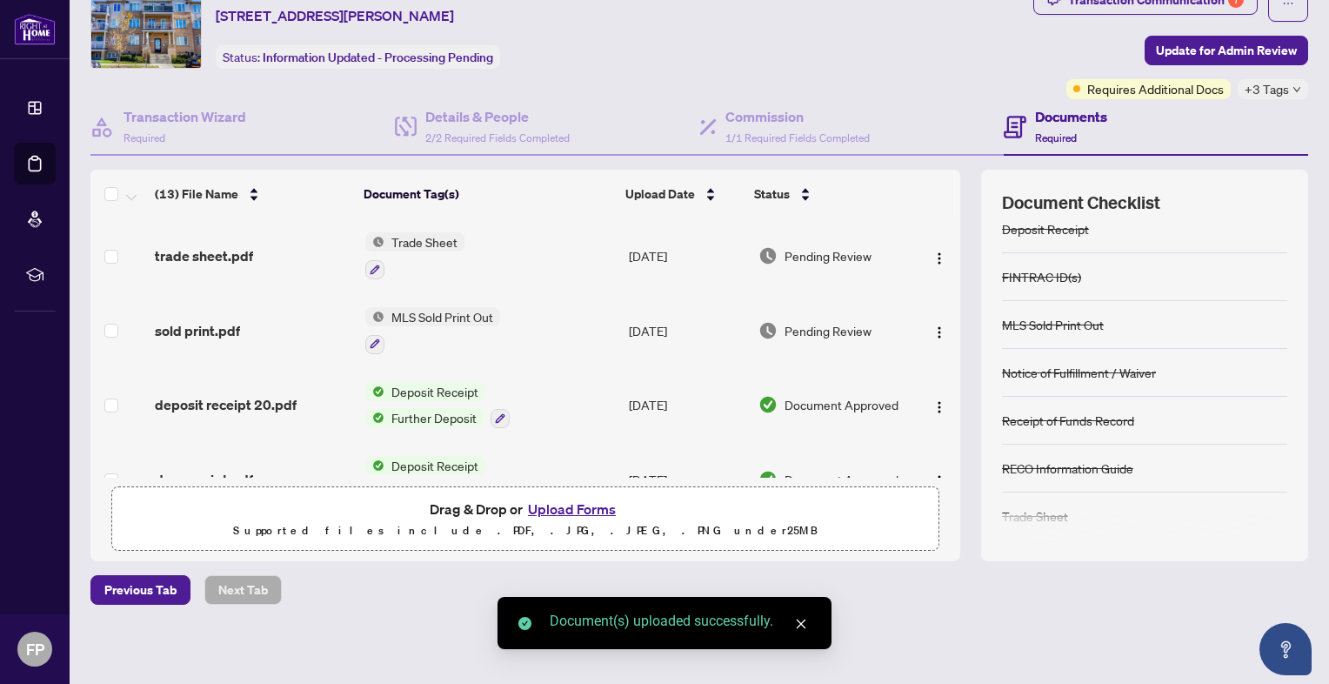
scroll to position [164, 0]
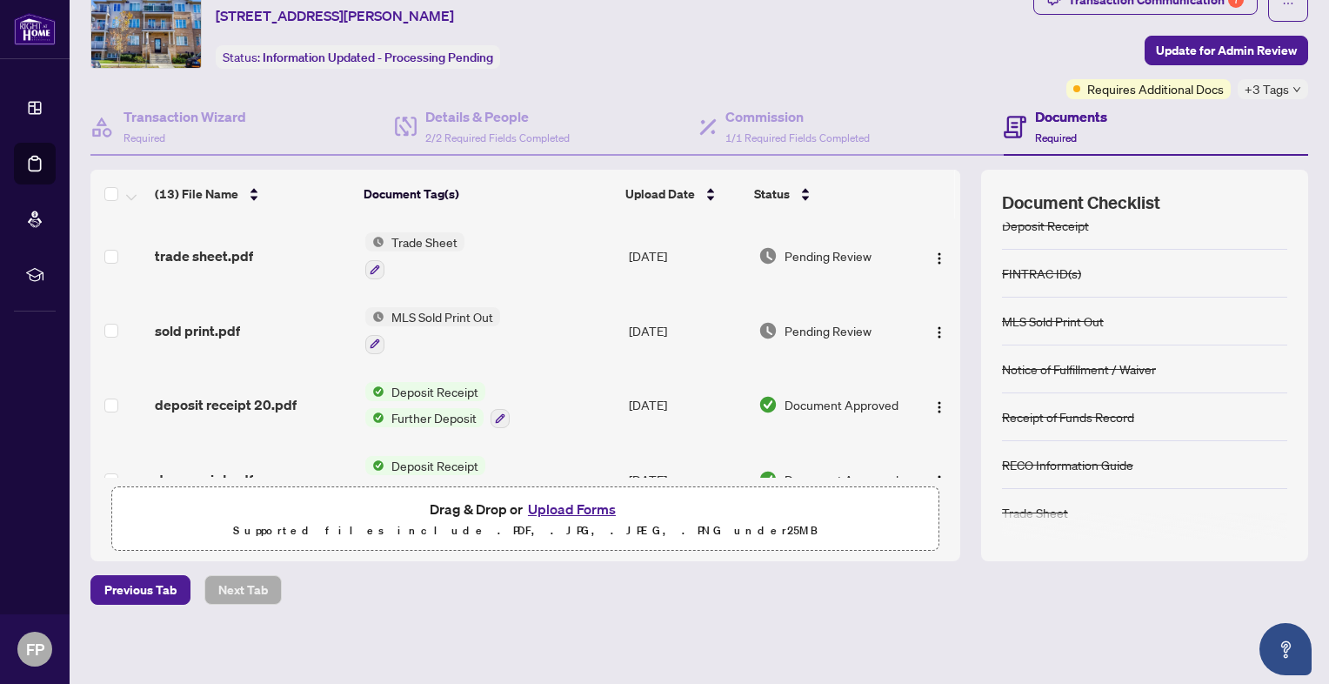
click at [1085, 409] on div "Receipt of Funds Record" at bounding box center [1068, 416] width 132 height 19
click at [591, 510] on button "Upload Forms" at bounding box center [572, 509] width 98 height 23
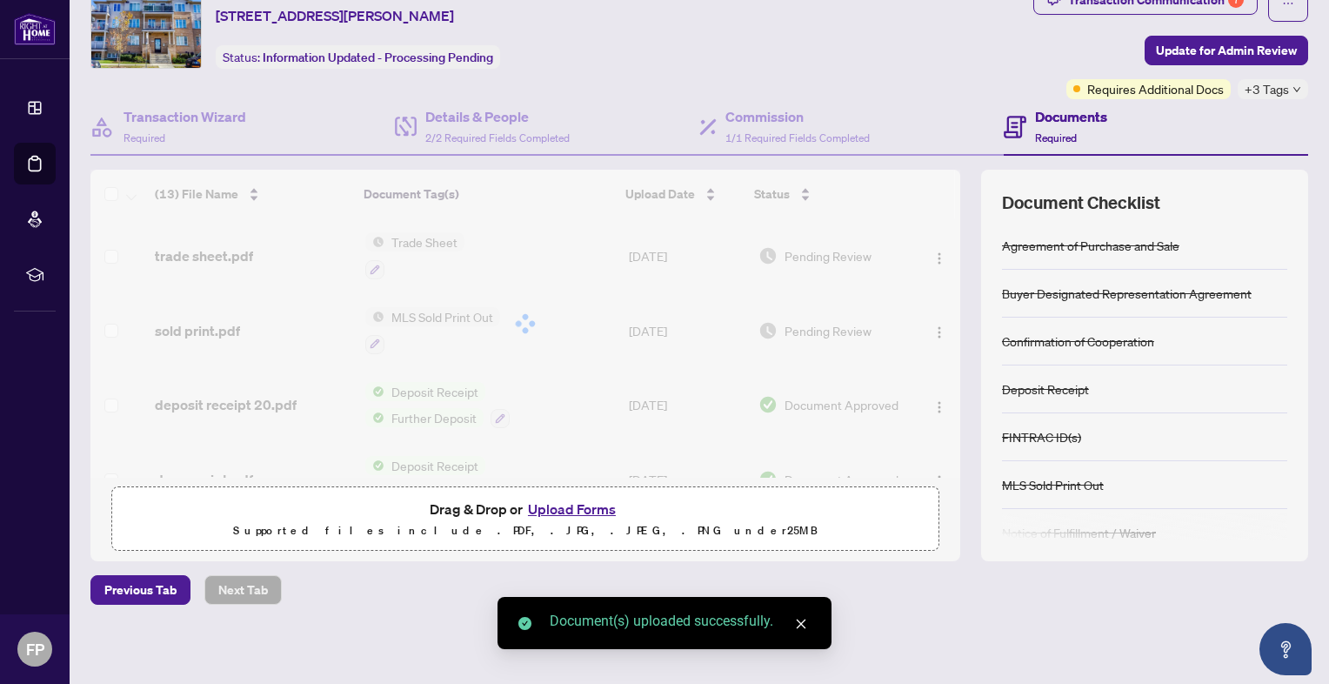
scroll to position [0, 0]
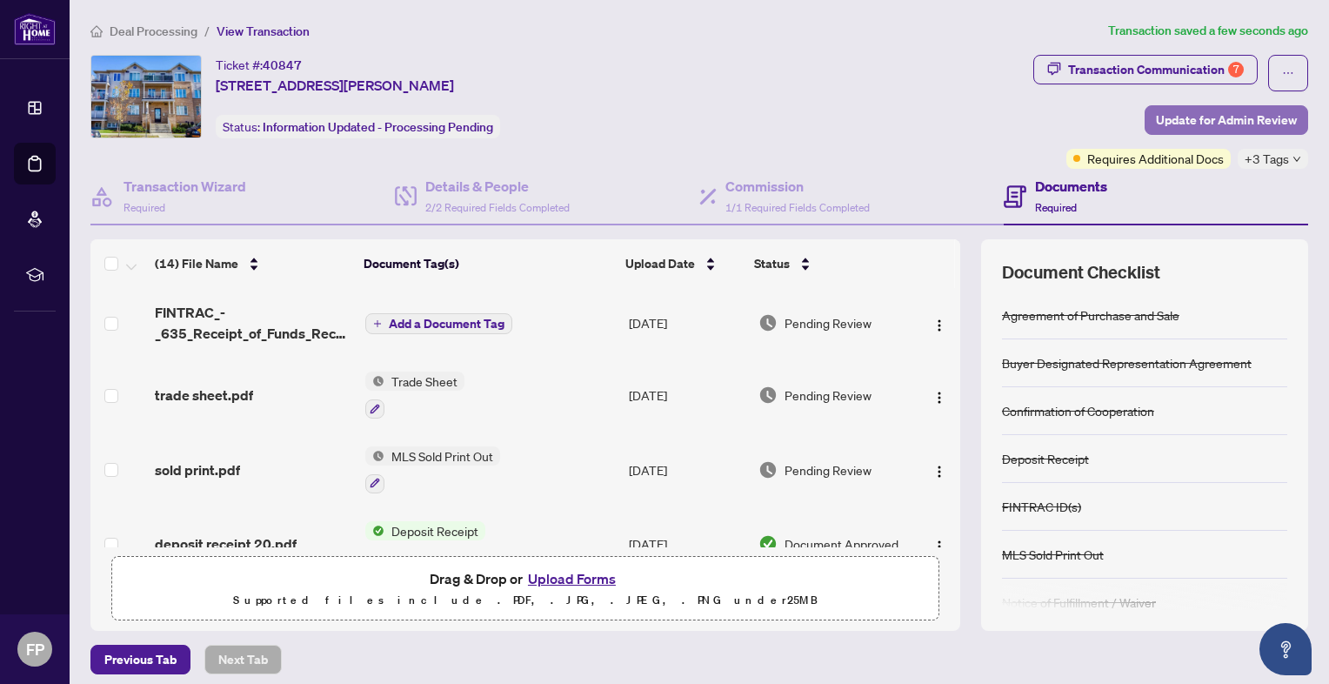
click at [1205, 113] on span "Update for Admin Review" at bounding box center [1226, 120] width 141 height 28
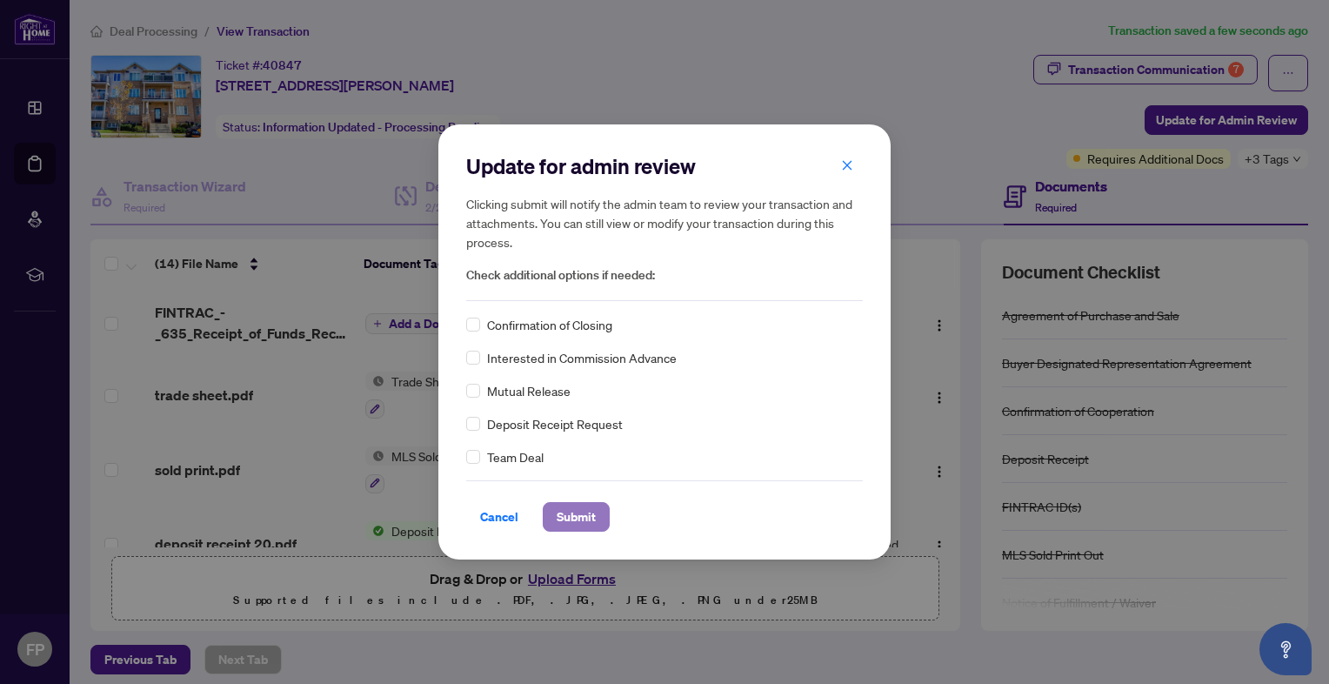
click at [571, 516] on span "Submit" at bounding box center [576, 517] width 39 height 28
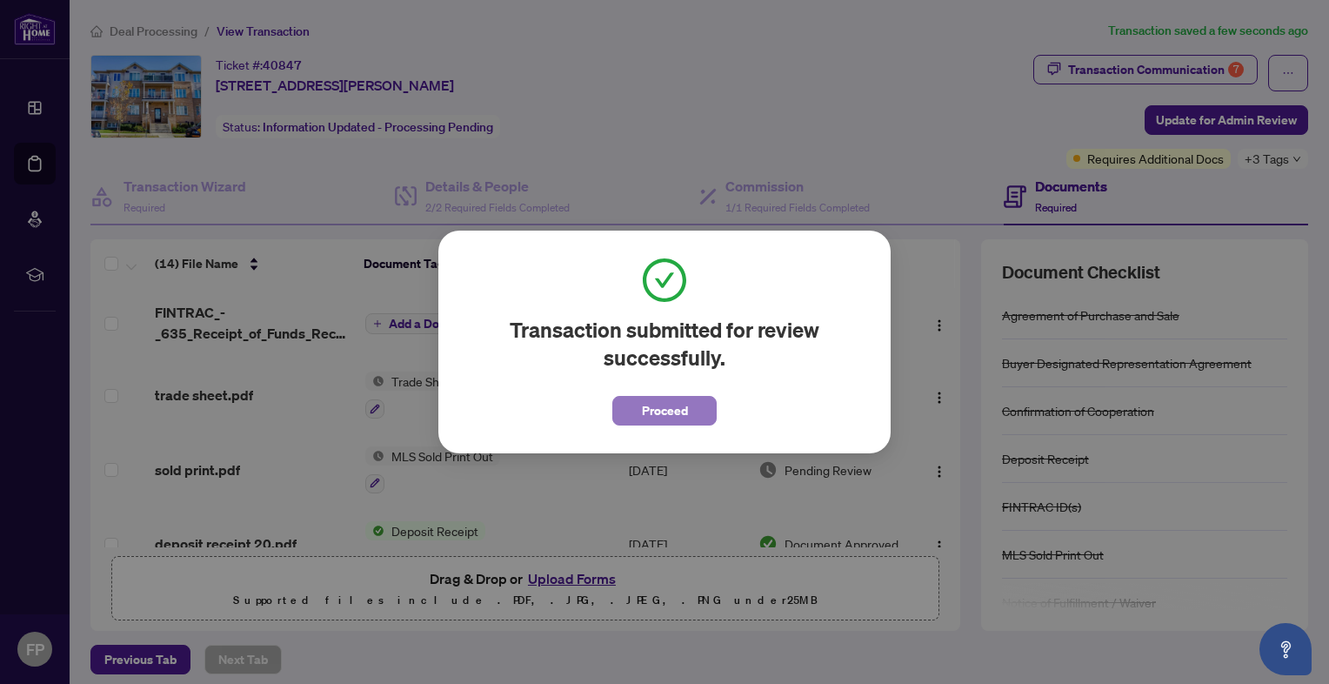
click at [656, 411] on span "Proceed" at bounding box center [665, 411] width 46 height 28
